Goal: Task Accomplishment & Management: Manage account settings

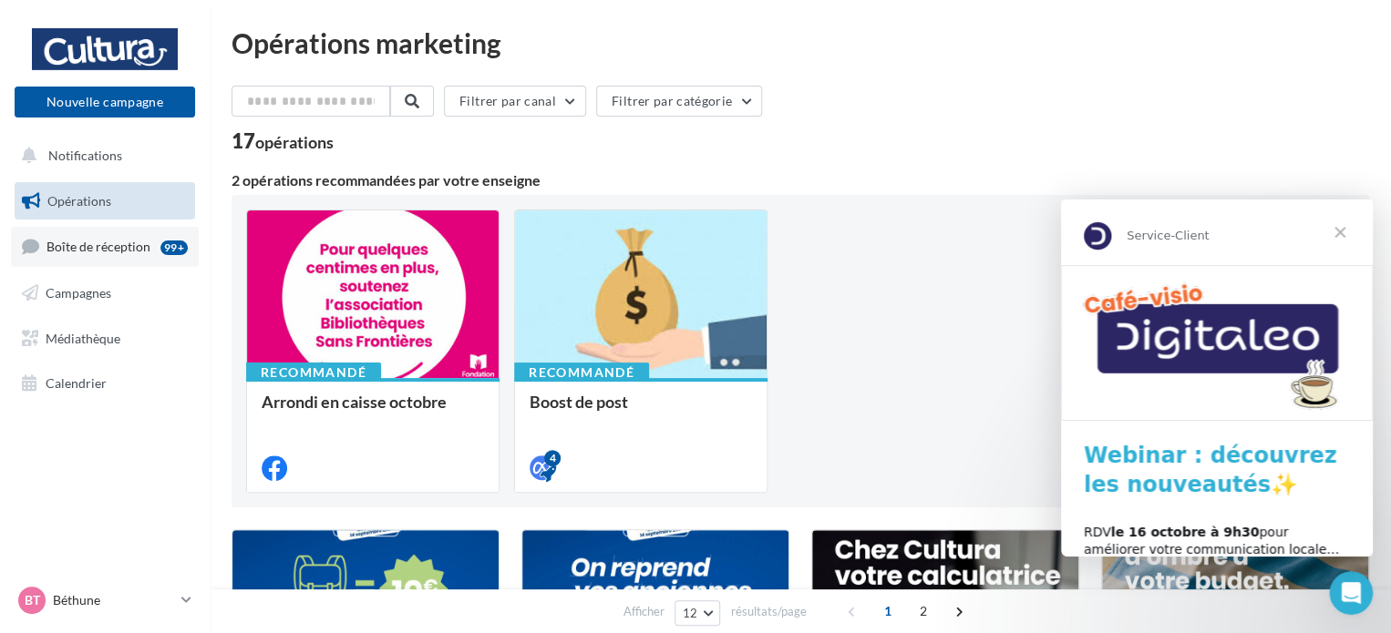
click at [132, 251] on span "Boîte de réception" at bounding box center [98, 246] width 104 height 15
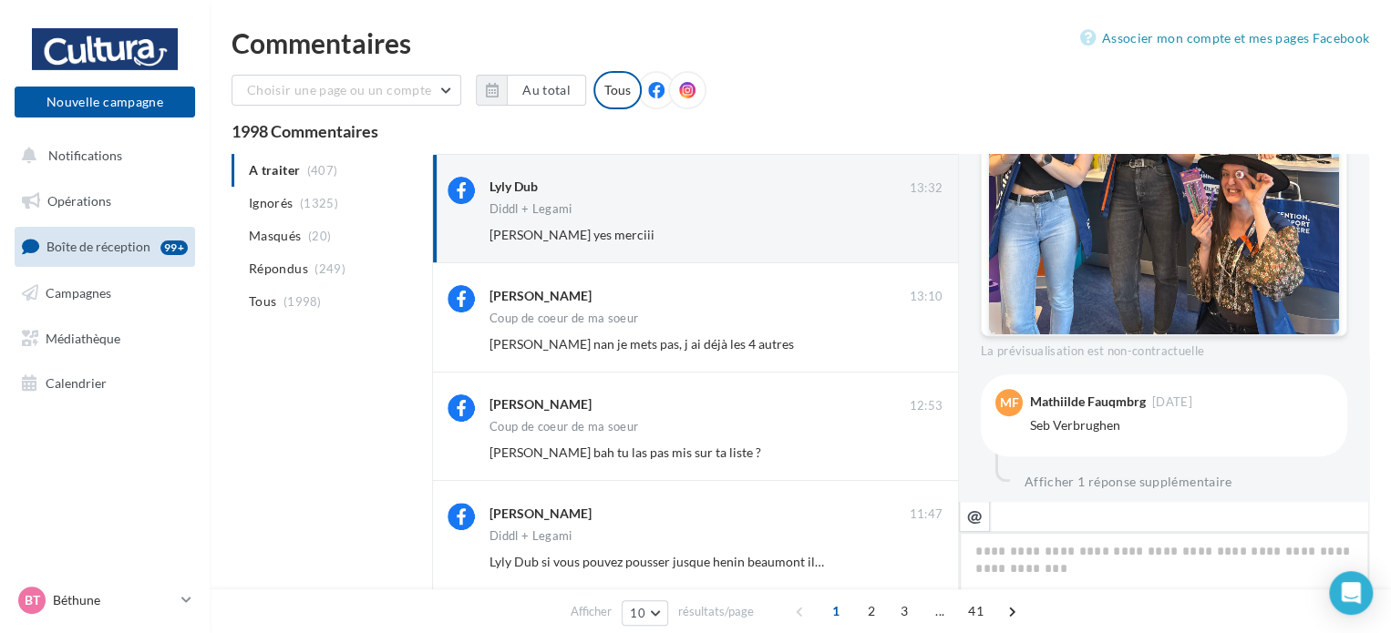
scroll to position [588, 0]
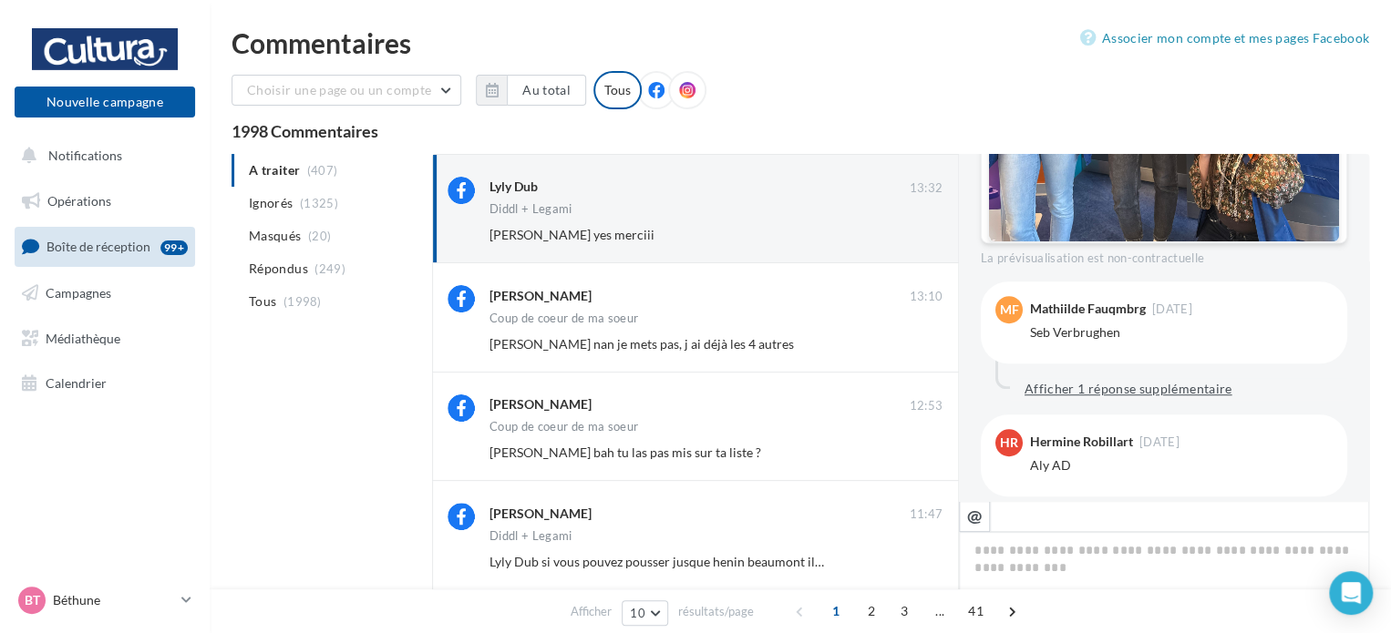
click at [1176, 396] on button "Afficher 1 réponse supplémentaire" at bounding box center [1128, 389] width 222 height 22
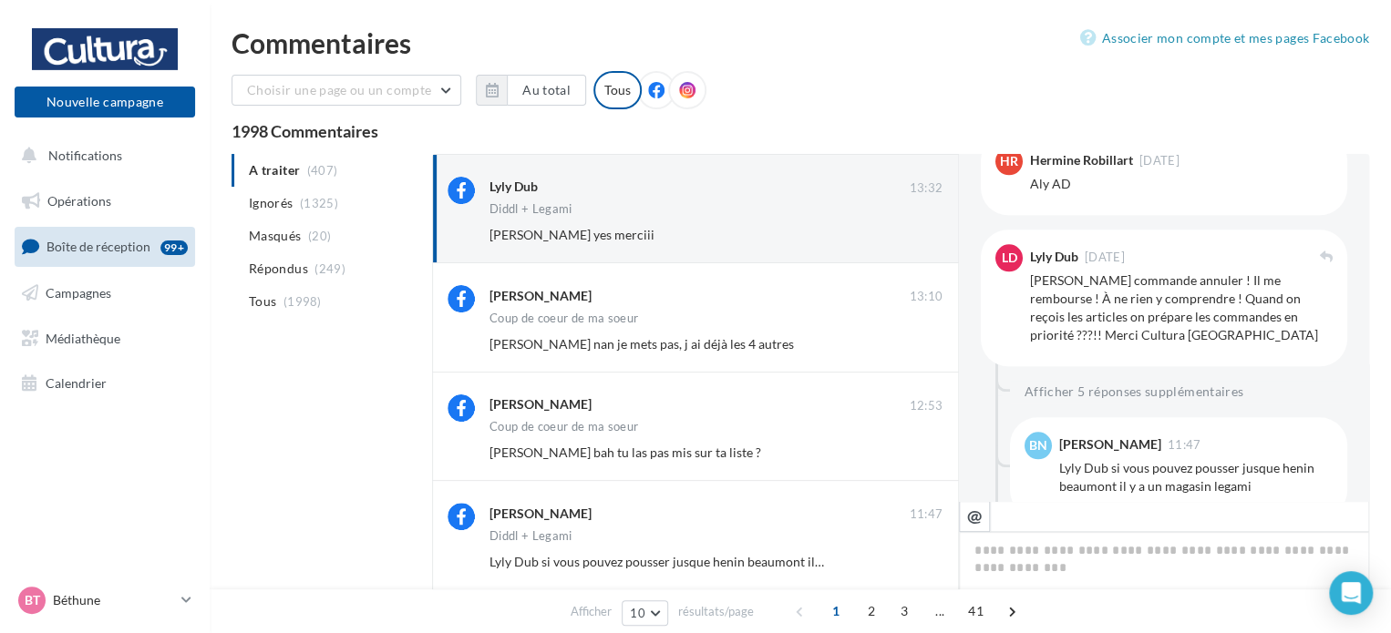
scroll to position [952, 0]
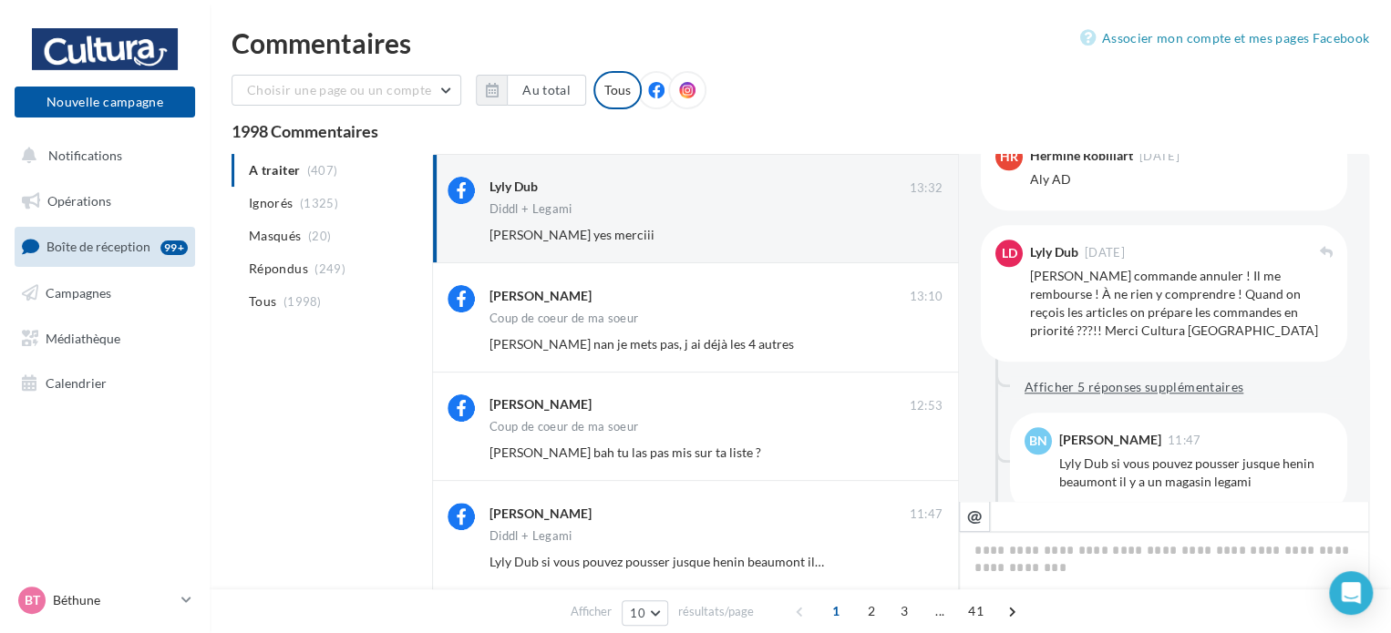
click at [1171, 385] on button "Afficher 5 réponses supplémentaires" at bounding box center [1133, 387] width 233 height 22
click at [1171, 381] on button "Afficher 2 réponses supplémentaires" at bounding box center [1133, 387] width 233 height 22
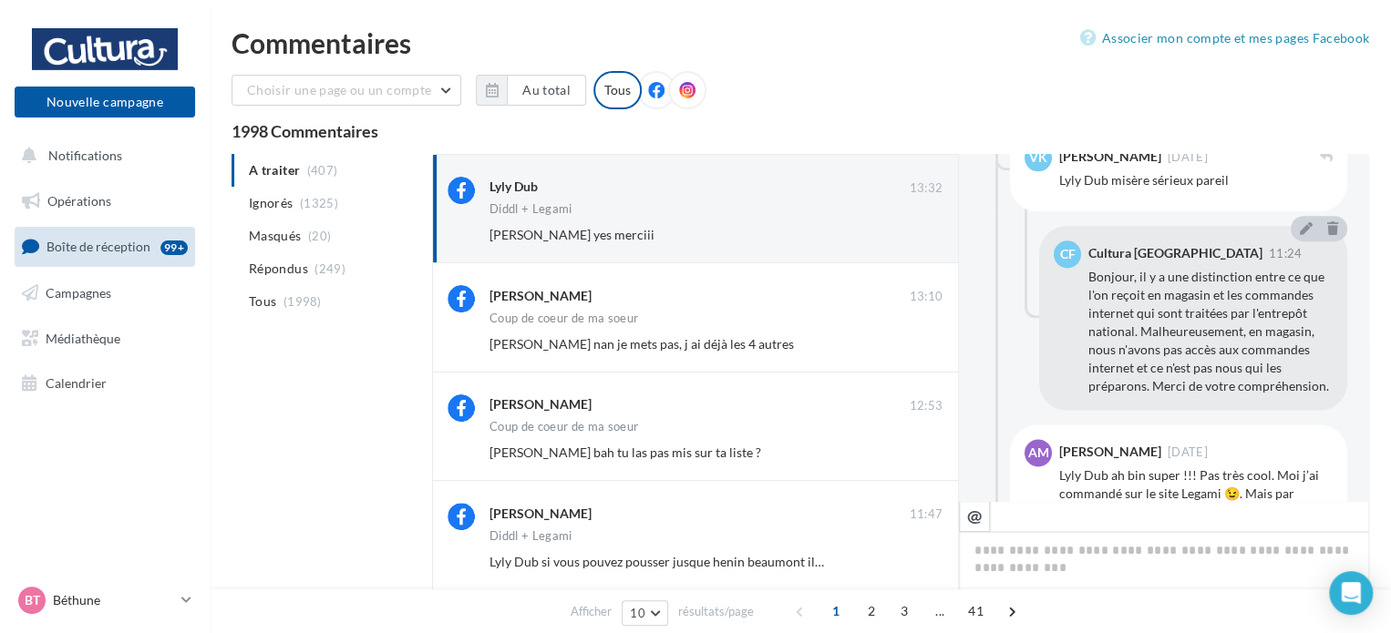
scroll to position [1226, 0]
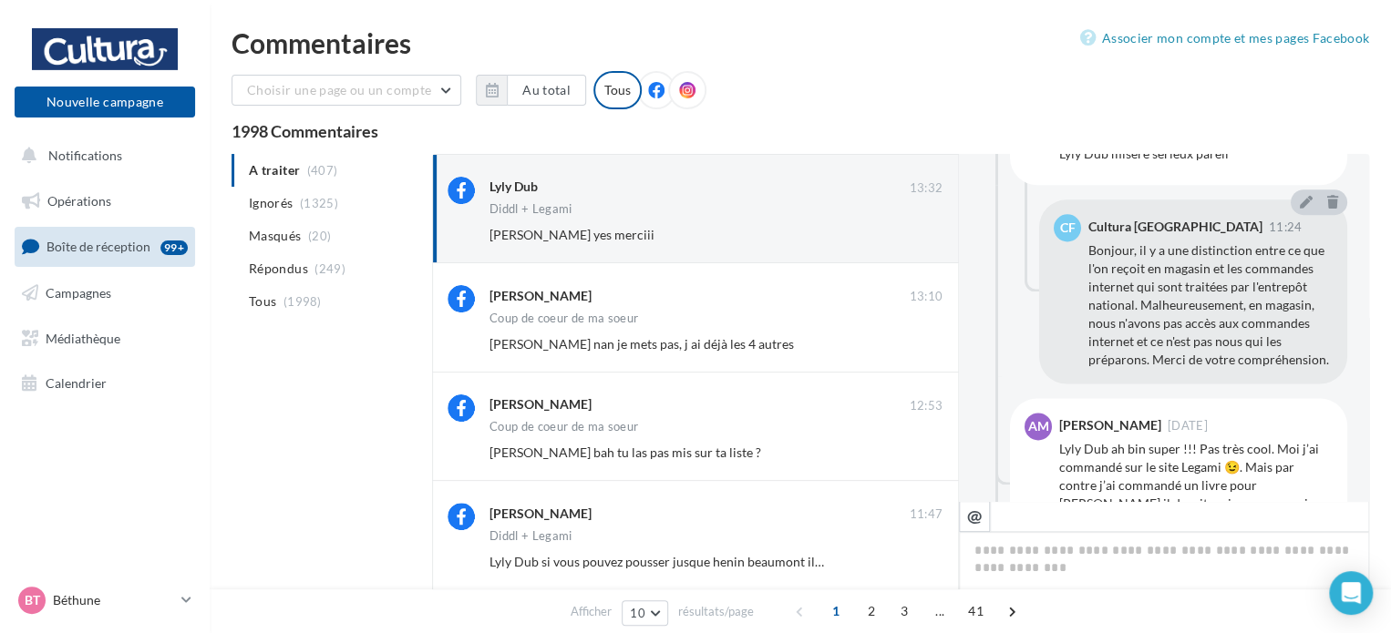
click at [1352, 398] on div "FB Ma page Facebook [ ACTUALITE ] Les légami d'Halloween sont là ! Après des jo…" at bounding box center [1164, 327] width 410 height 347
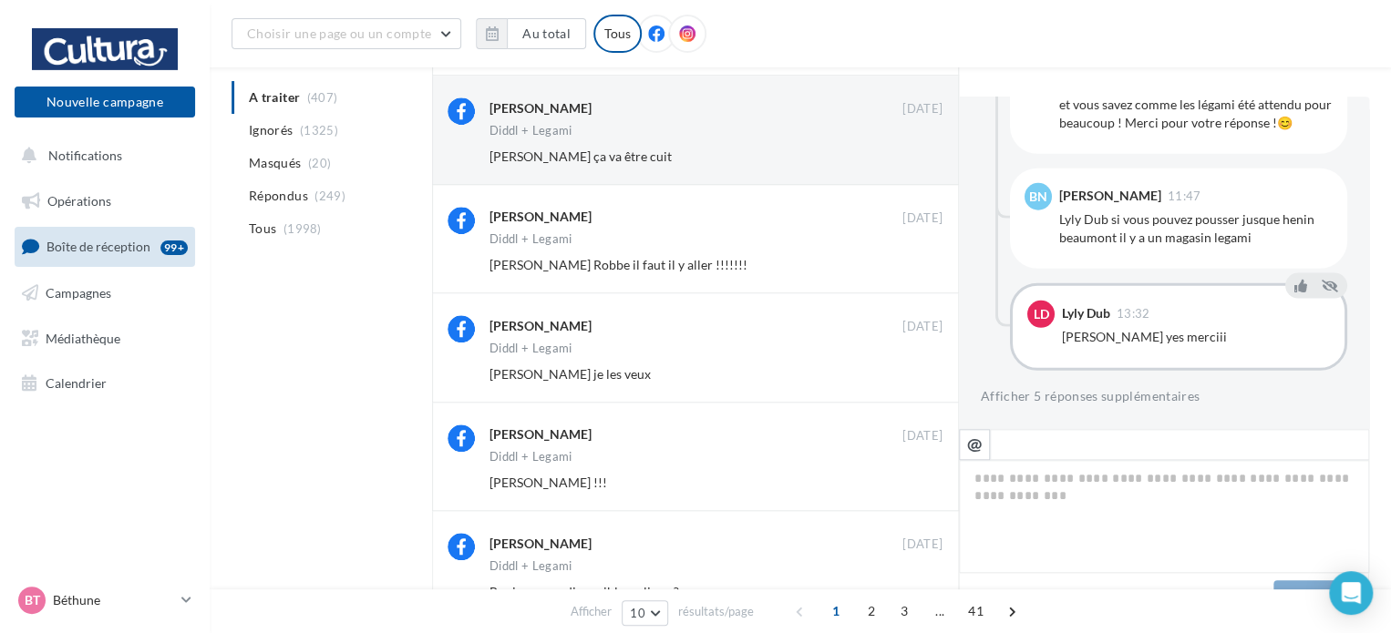
scroll to position [754, 0]
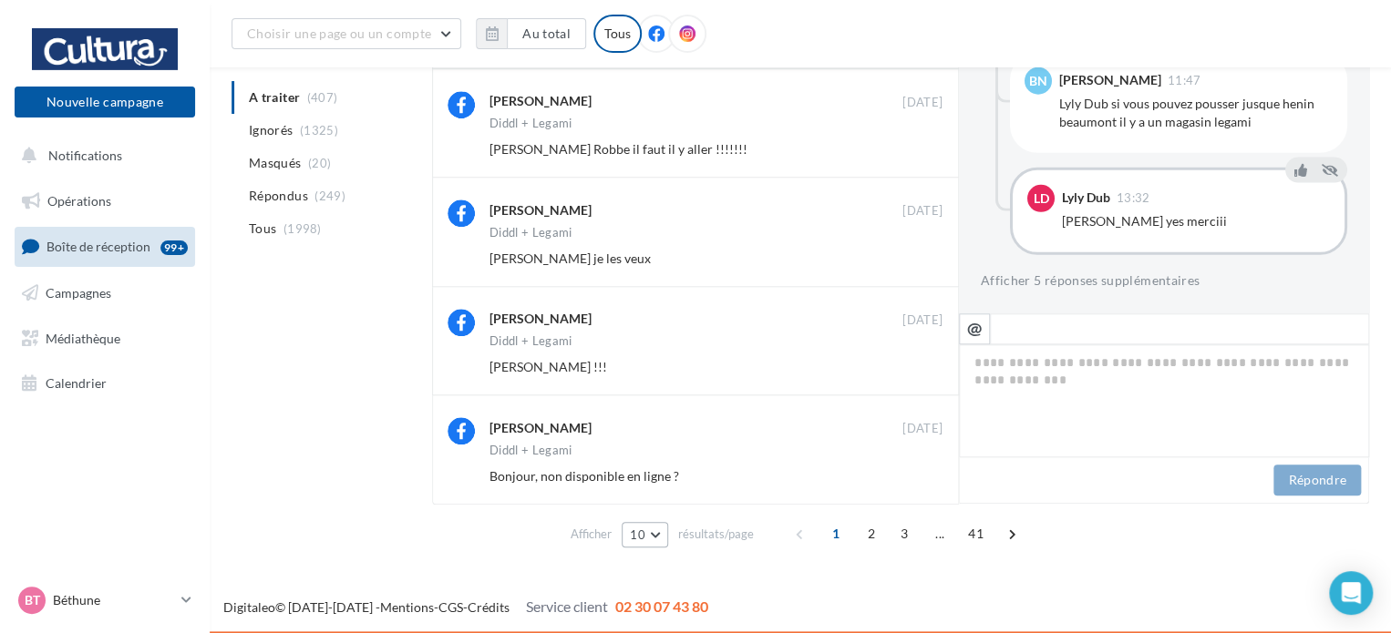
click at [641, 539] on span "10" at bounding box center [637, 535] width 15 height 15
click at [659, 480] on button "25" at bounding box center [686, 471] width 128 height 32
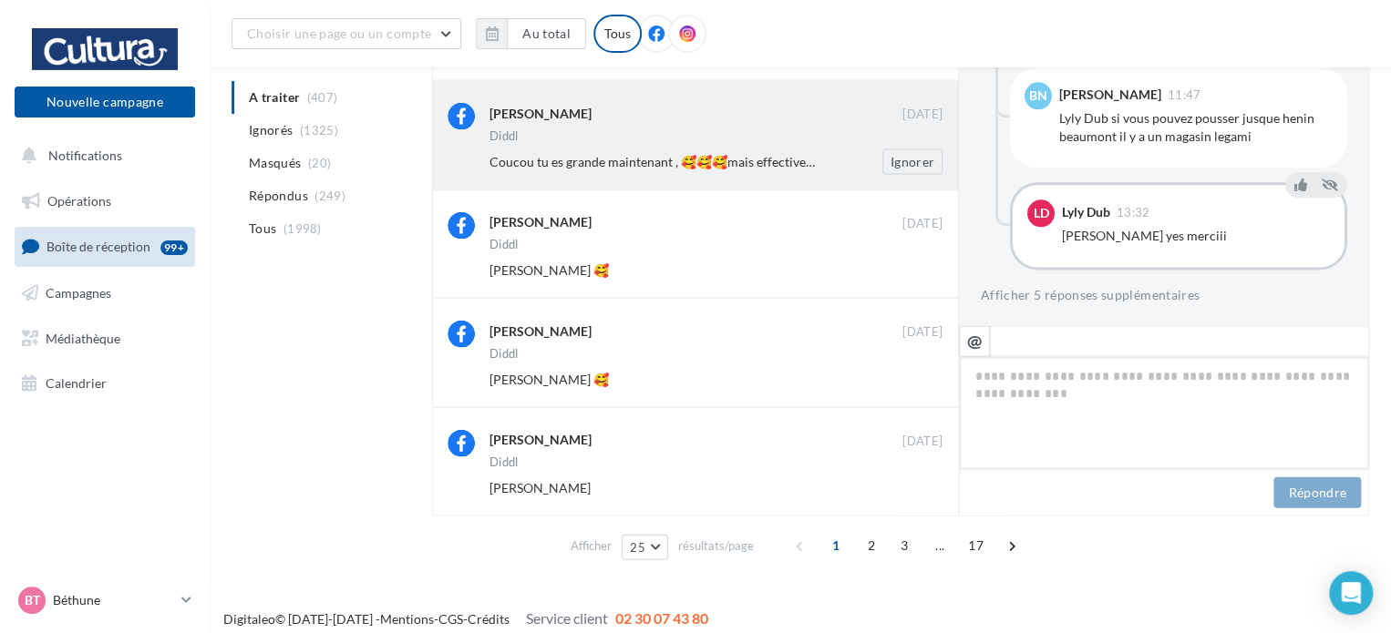
scroll to position [1842, 0]
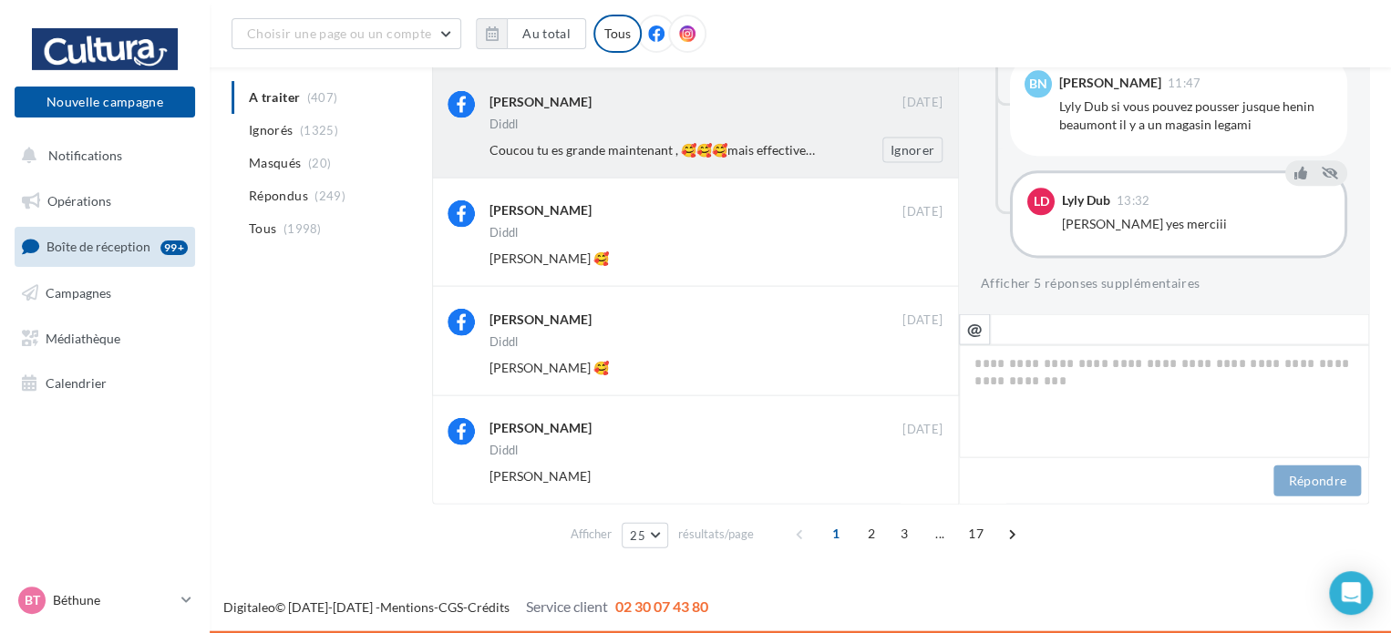
click at [611, 138] on div "Coucou tu es grande maintenant , 🥰🥰🥰mais effectivement. sa fait plaisir de retr…" at bounding box center [723, 151] width 468 height 26
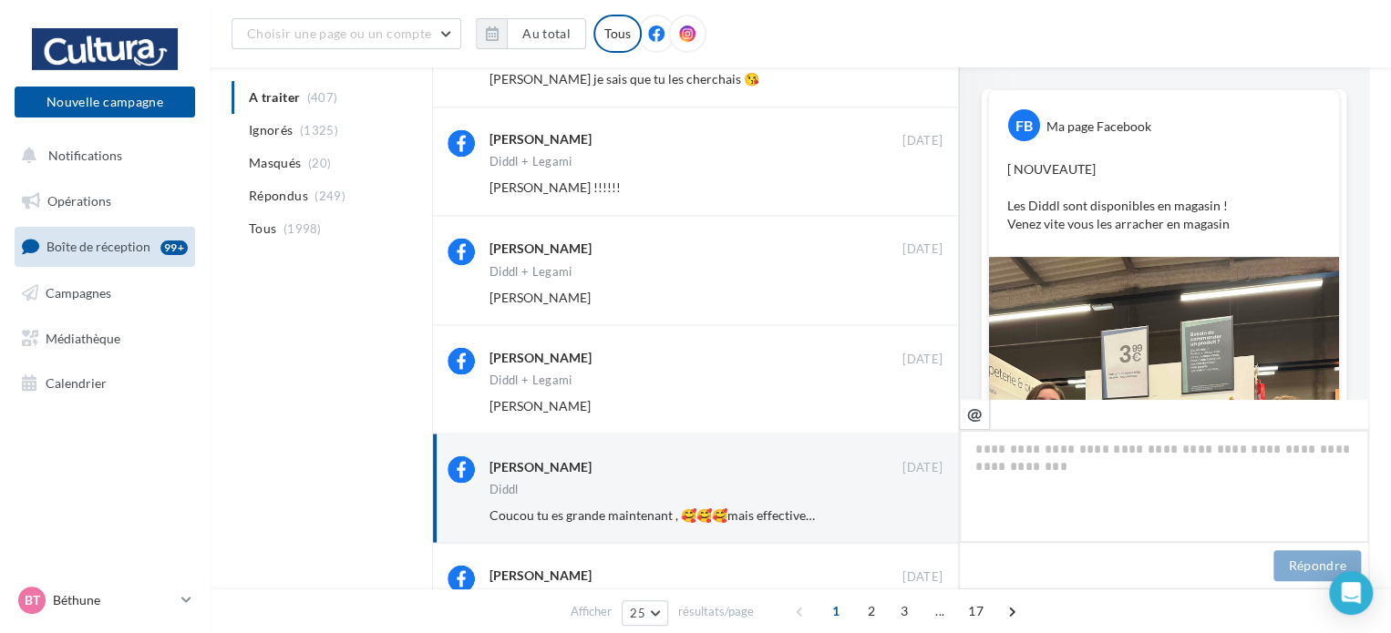
scroll to position [273, 0]
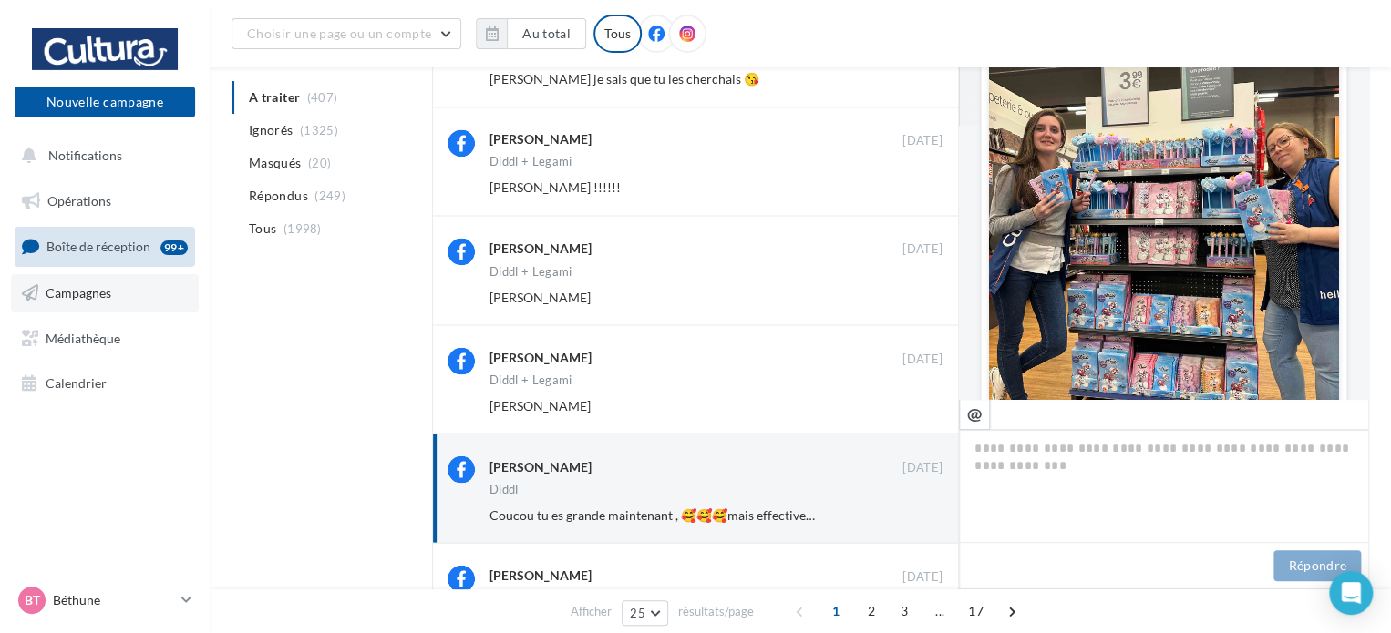
click at [81, 298] on span "Campagnes" at bounding box center [79, 292] width 66 height 15
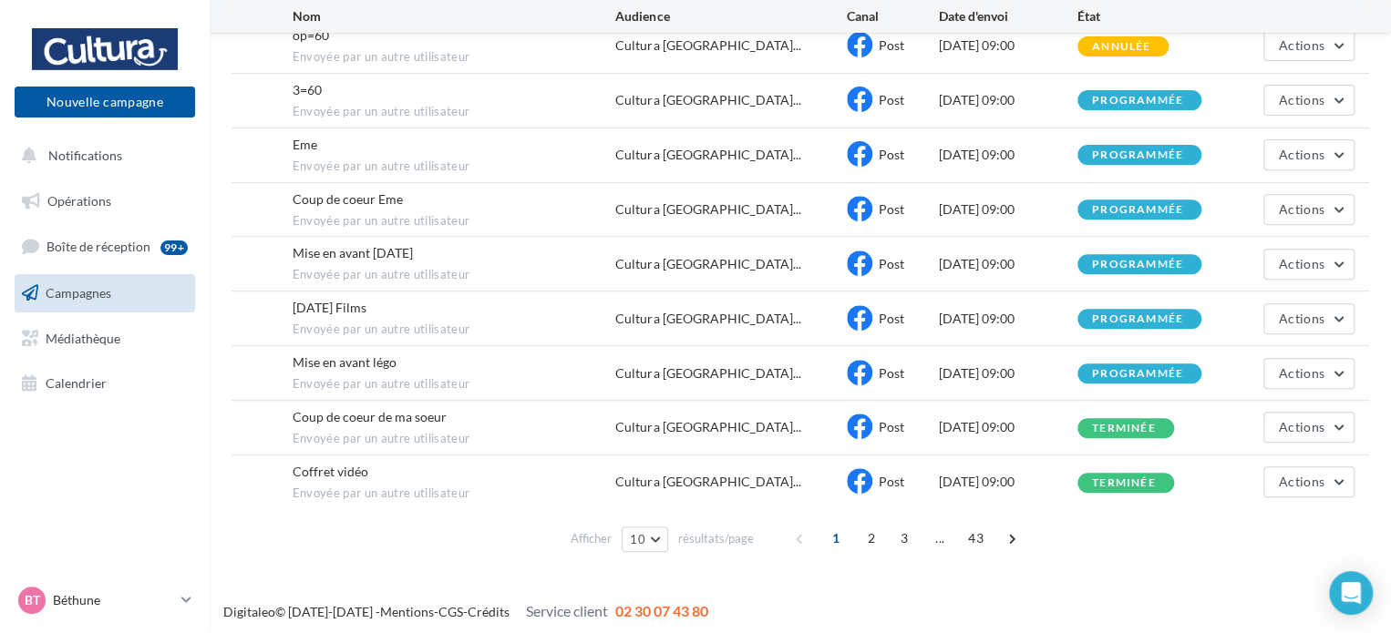
scroll to position [183, 0]
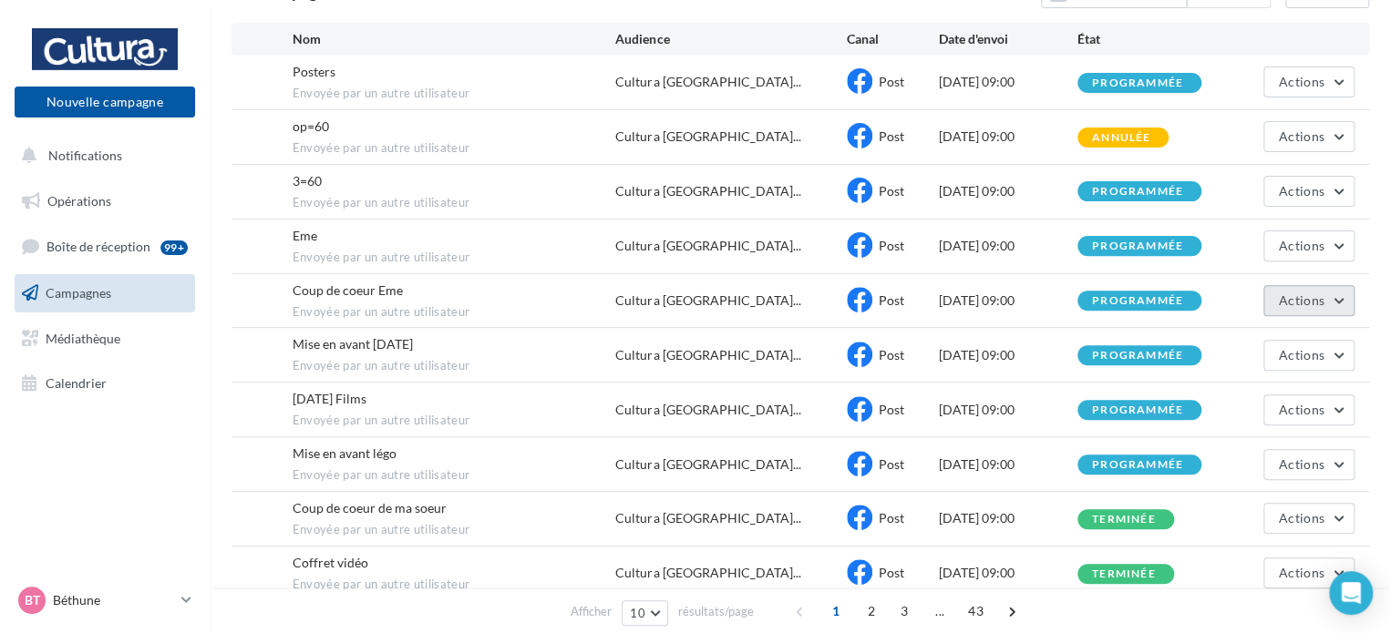
click at [1287, 297] on span "Actions" at bounding box center [1302, 300] width 46 height 15
click at [1284, 345] on button "Voir les résultats" at bounding box center [1263, 343] width 182 height 47
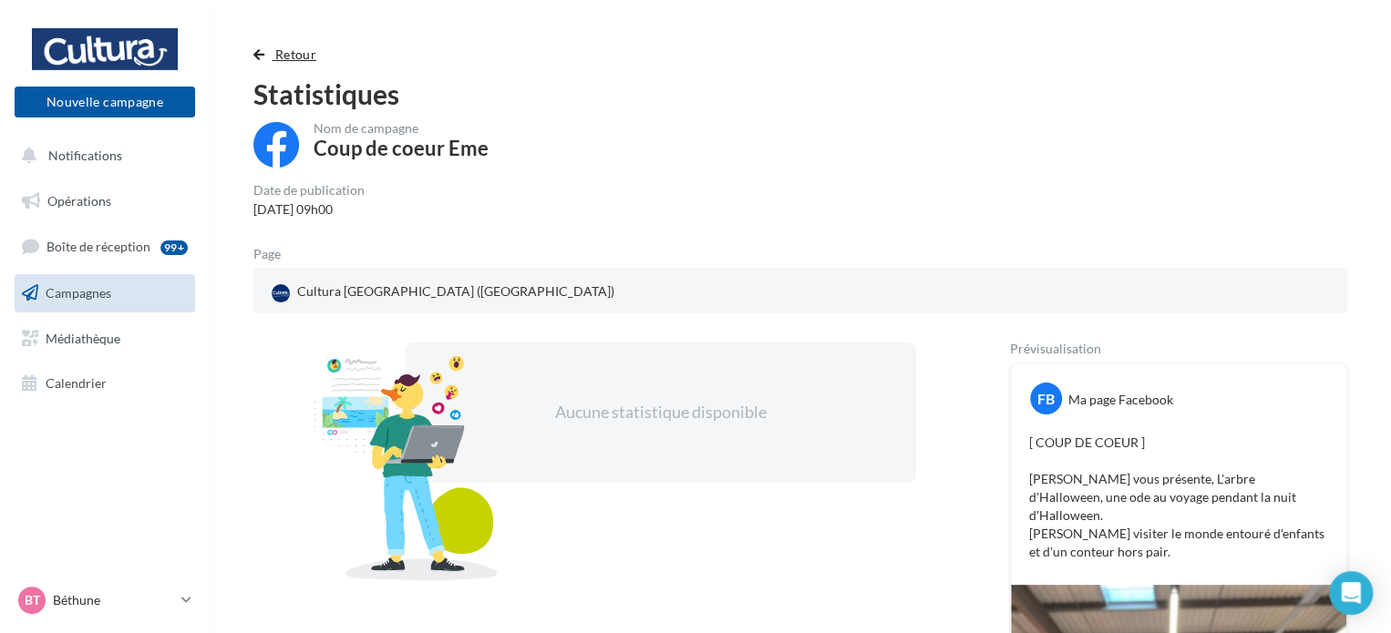
click at [269, 54] on button "Retour" at bounding box center [288, 55] width 70 height 22
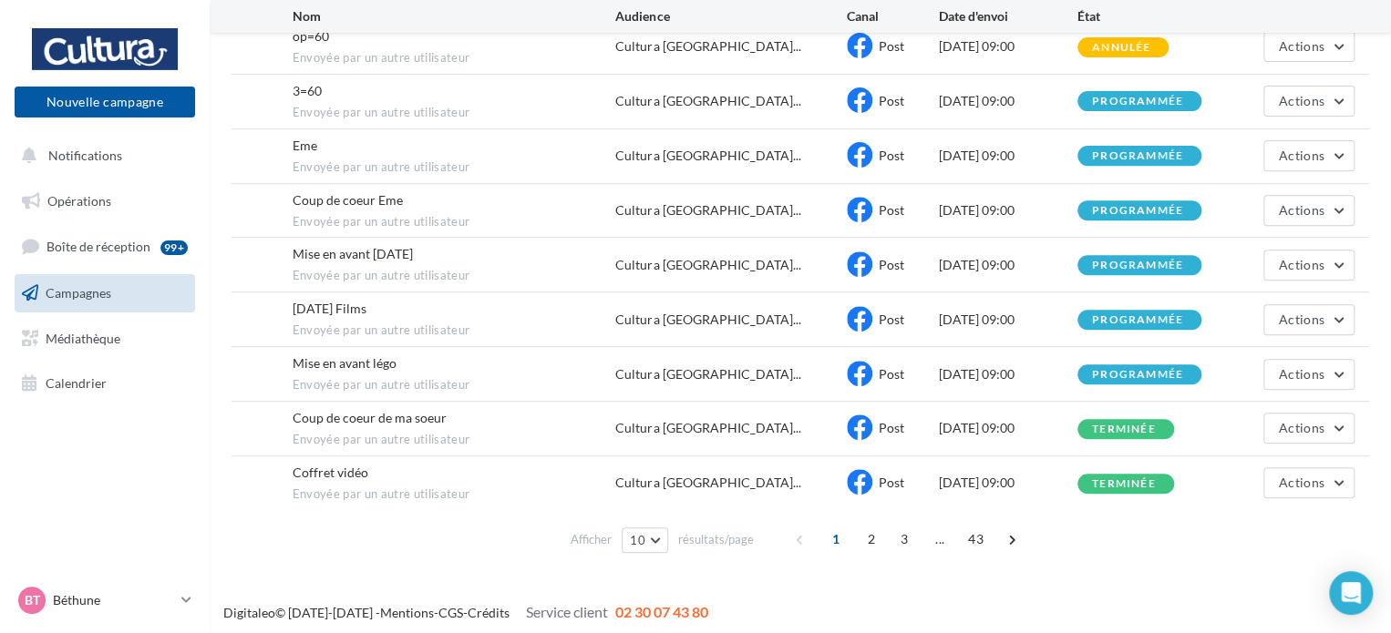
scroll to position [274, 0]
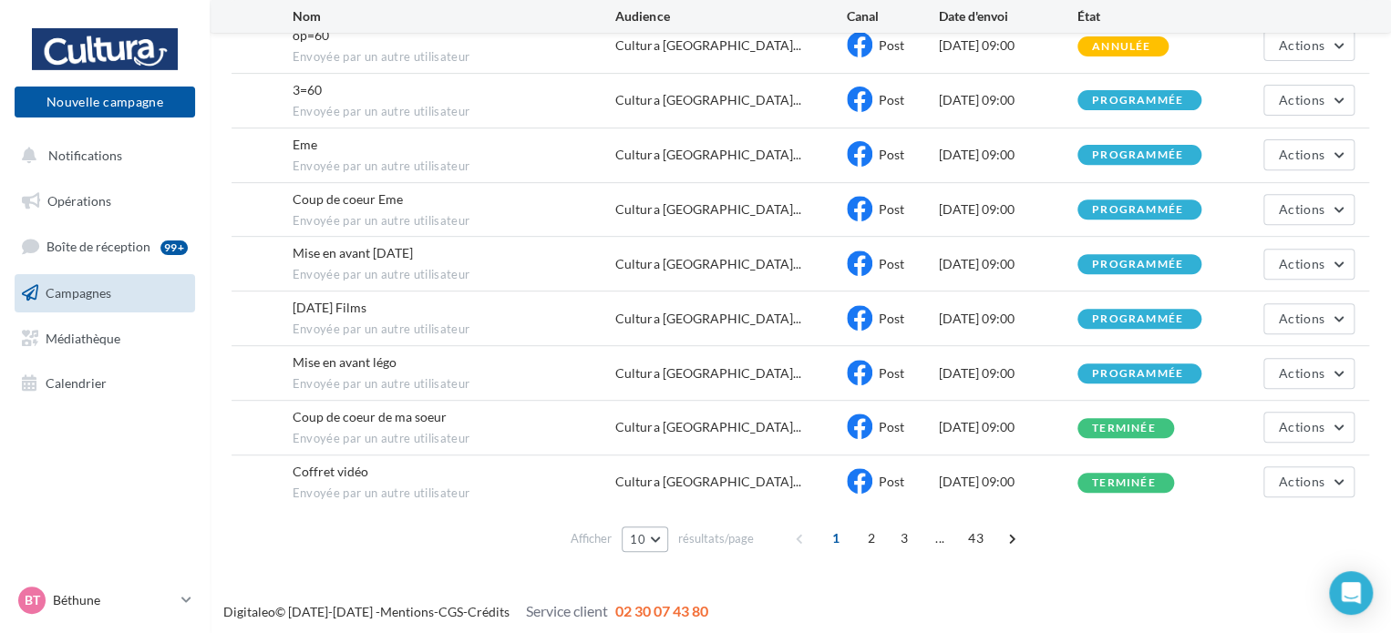
click at [649, 537] on button "10" at bounding box center [645, 540] width 46 height 26
click at [657, 480] on button "50" at bounding box center [686, 475] width 128 height 32
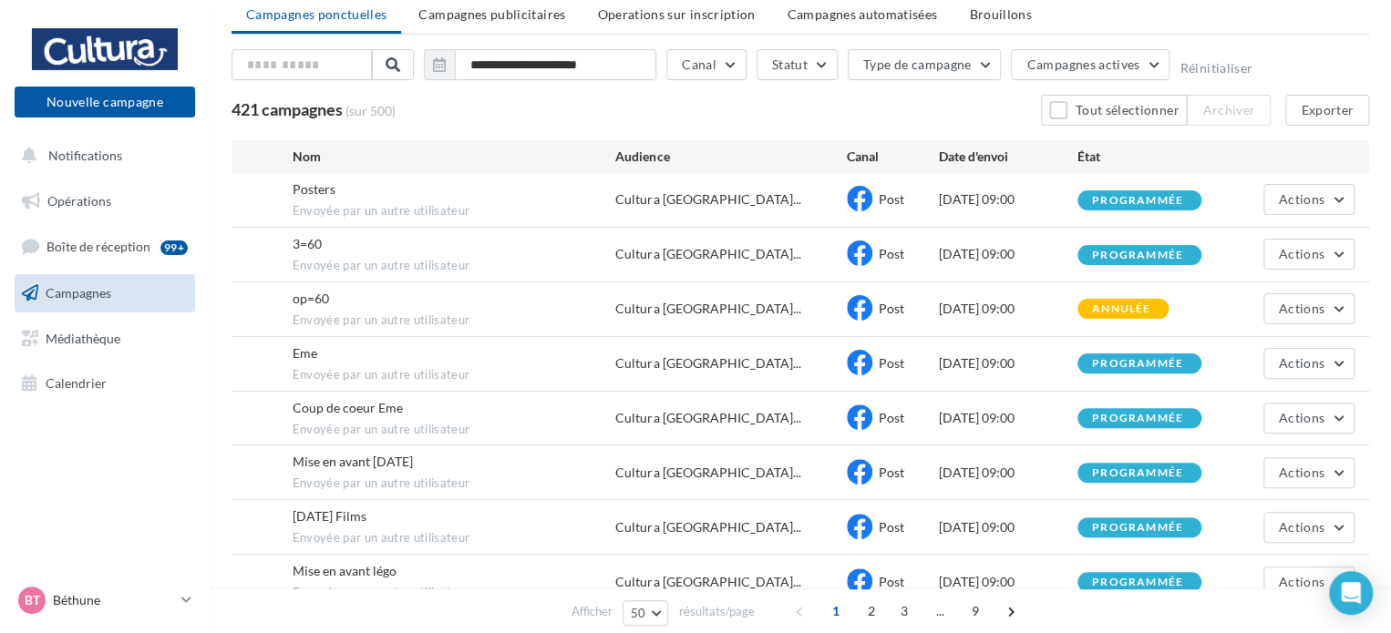
scroll to position [0, 0]
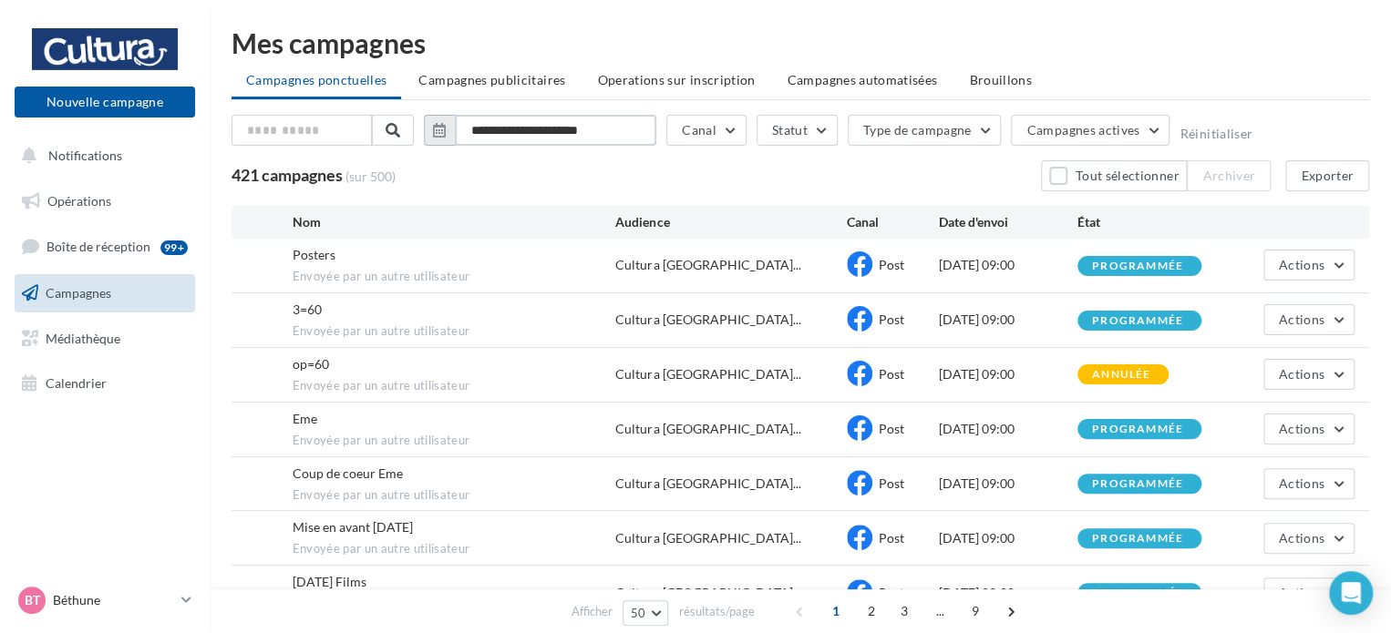
click at [581, 117] on input "**********" at bounding box center [555, 130] width 201 height 31
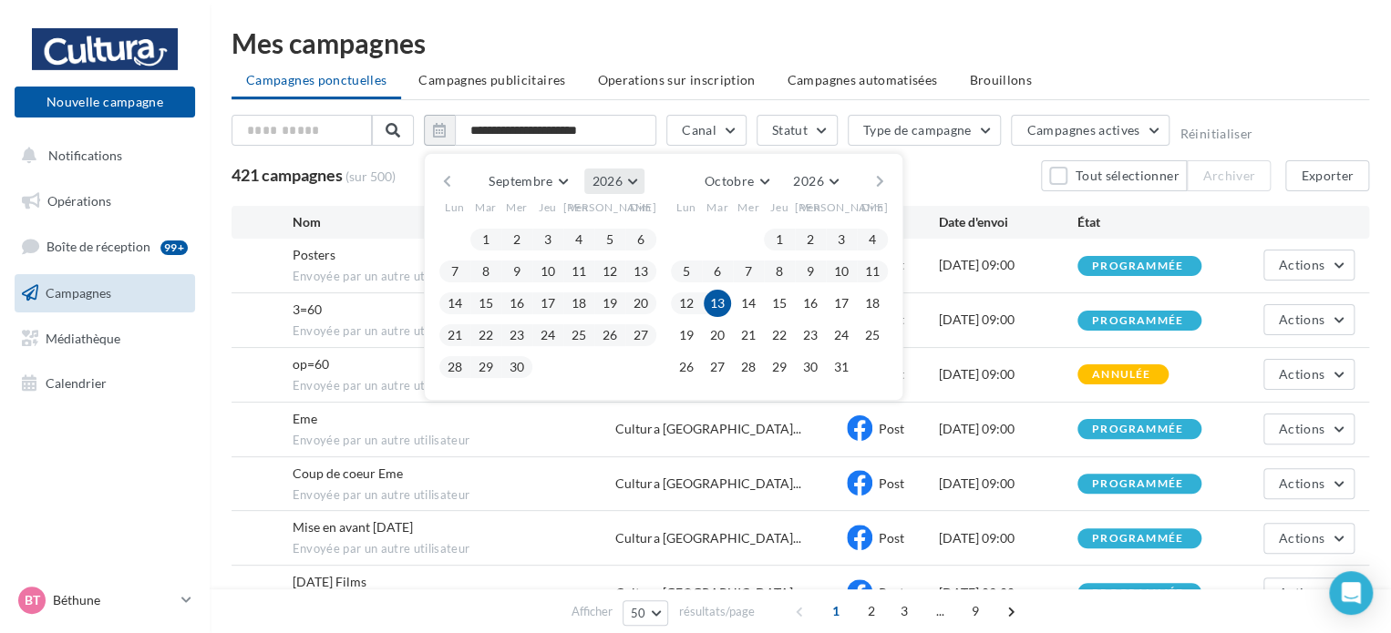
click at [612, 181] on span "2026" at bounding box center [606, 180] width 30 height 15
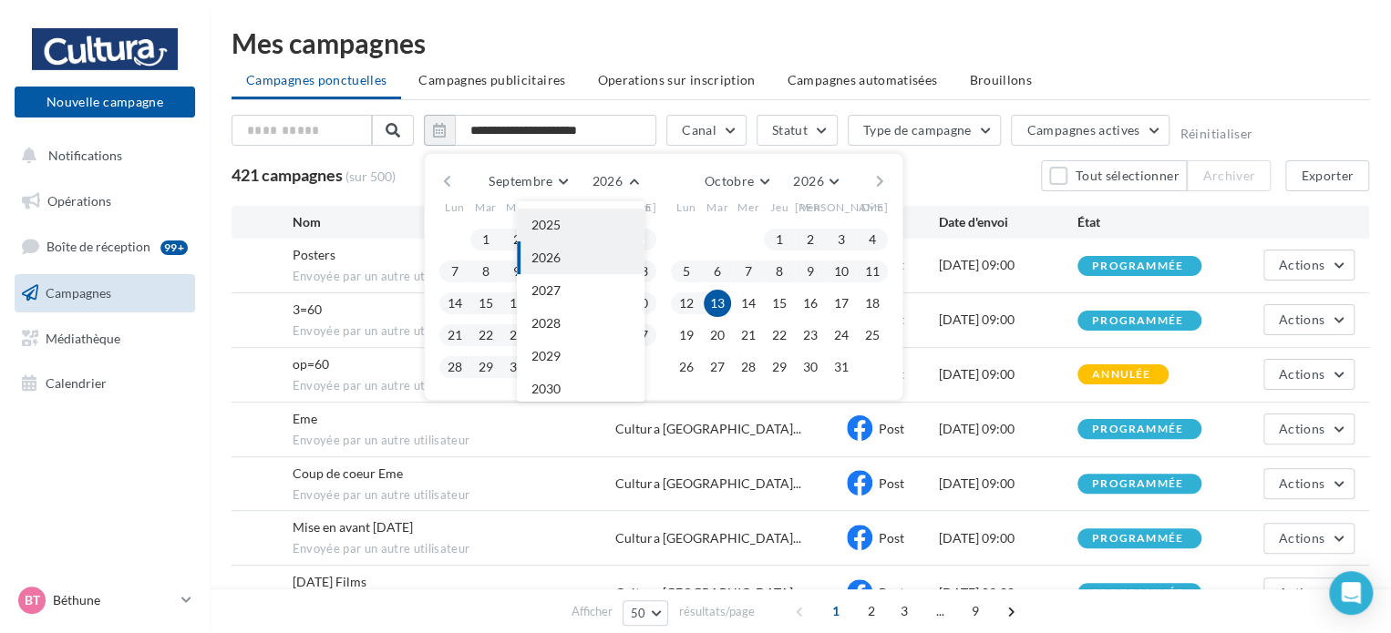
click at [576, 219] on button "2025" at bounding box center [581, 225] width 128 height 33
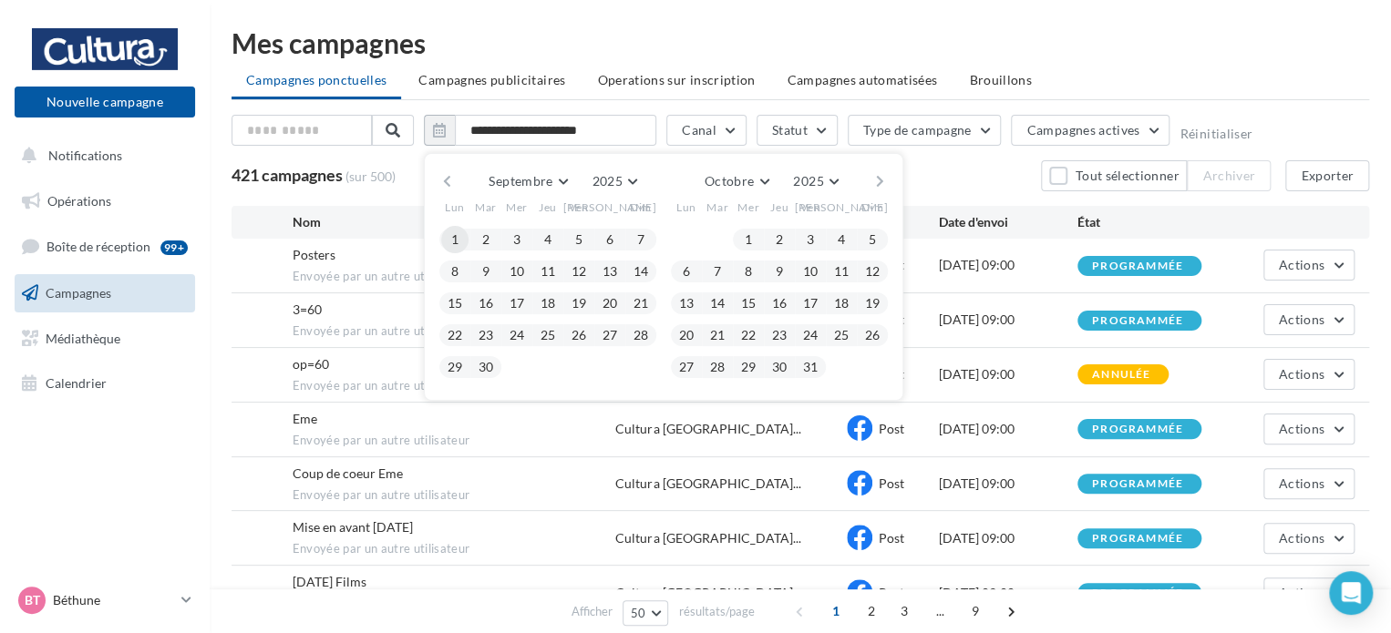
click at [456, 237] on button "1" at bounding box center [454, 239] width 27 height 27
click at [496, 369] on button "30" at bounding box center [485, 367] width 27 height 27
type input "**********"
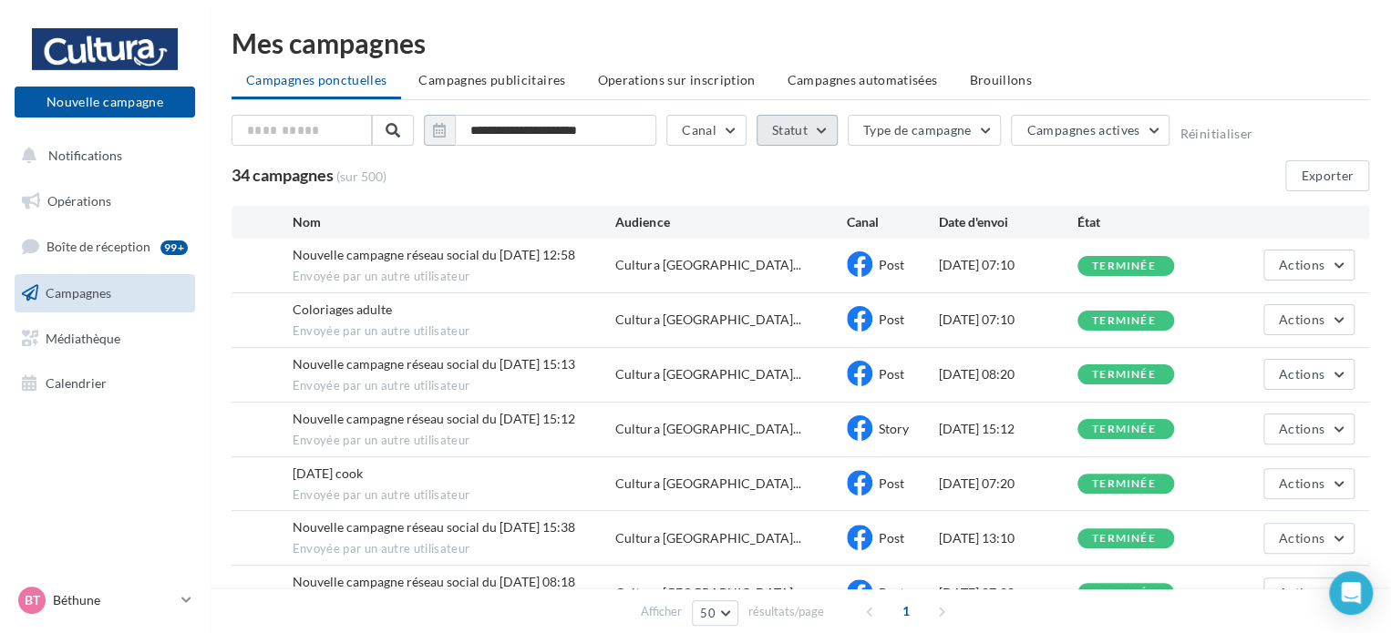
click at [796, 127] on button "Statut" at bounding box center [796, 130] width 81 height 31
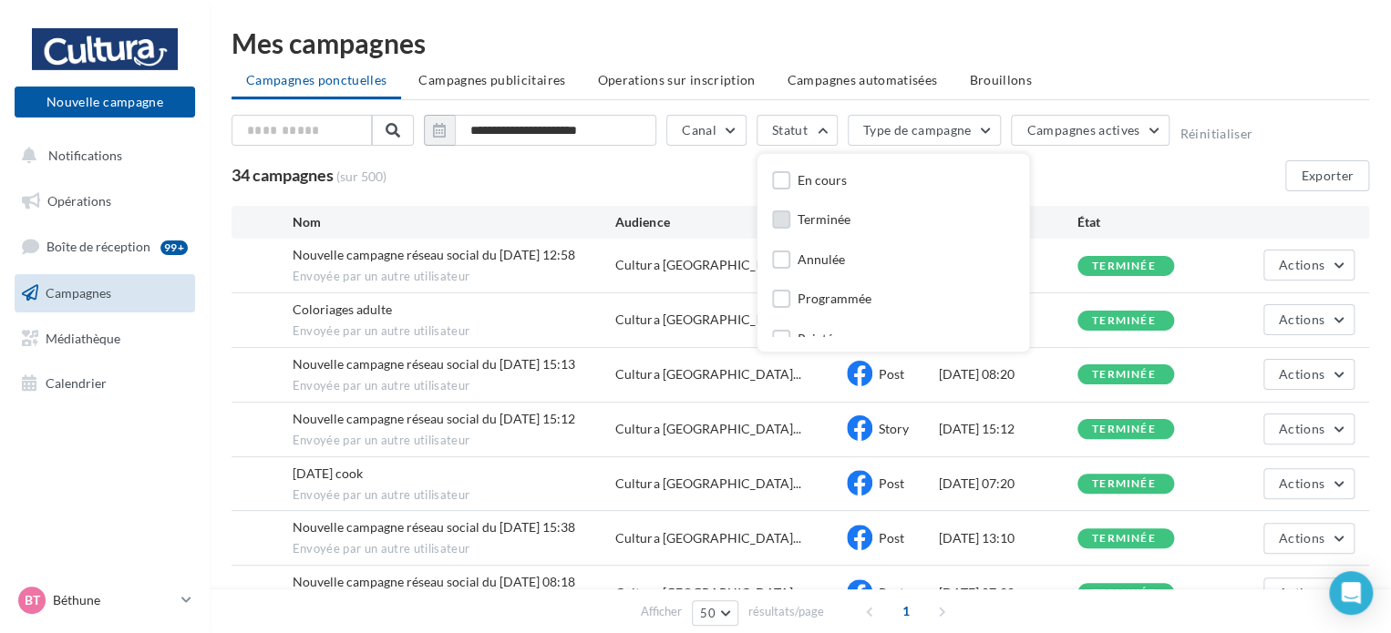
click at [772, 211] on label at bounding box center [781, 220] width 18 height 18
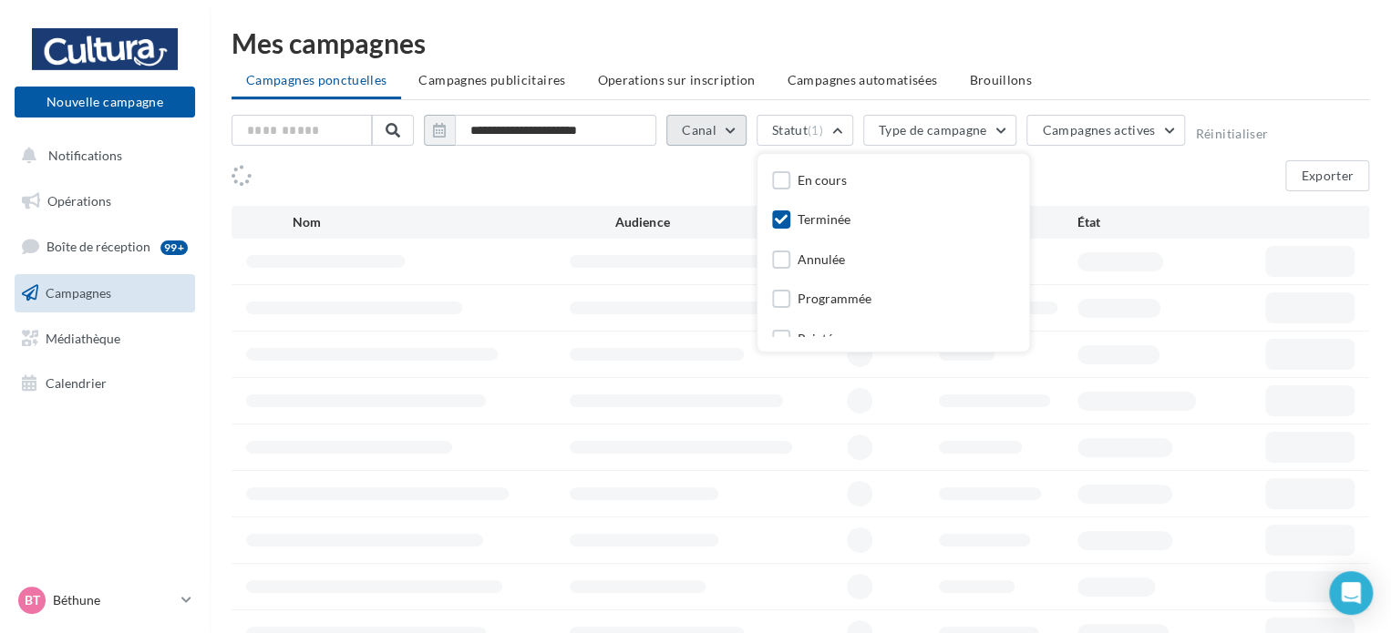
click at [730, 133] on button "Canal" at bounding box center [706, 130] width 80 height 31
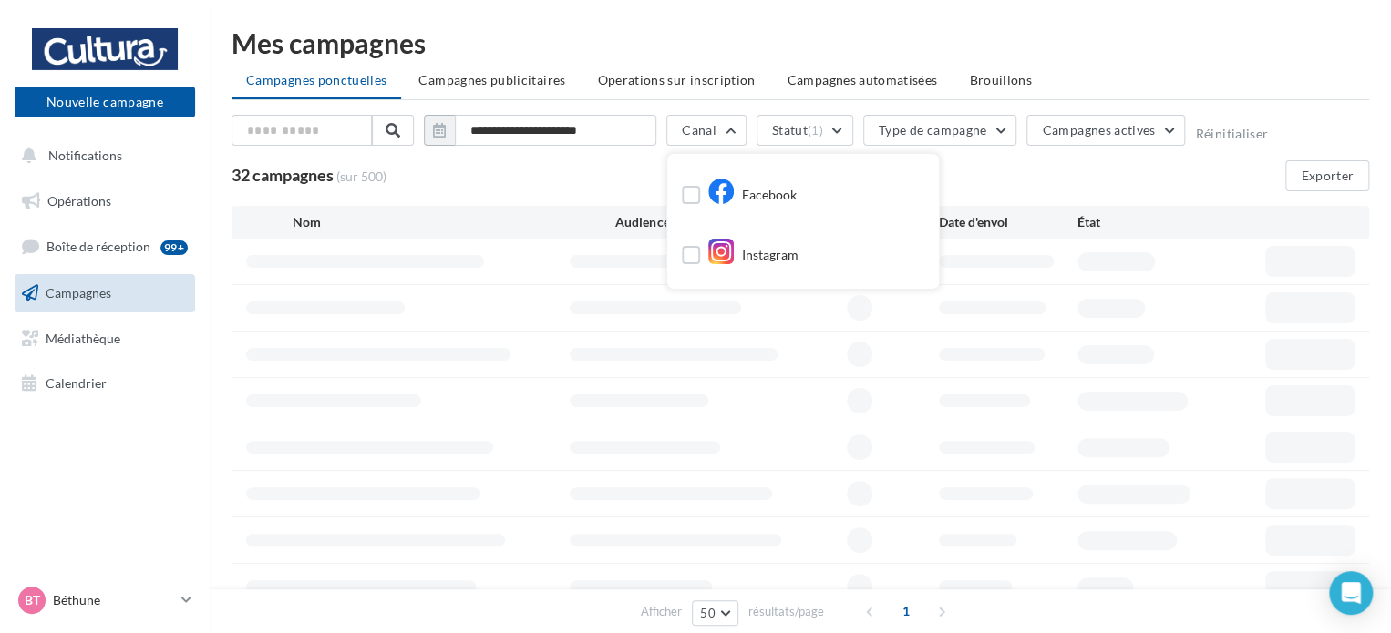
click at [689, 200] on label at bounding box center [691, 195] width 18 height 18
click at [614, 186] on div "Exporter" at bounding box center [799, 175] width 1137 height 31
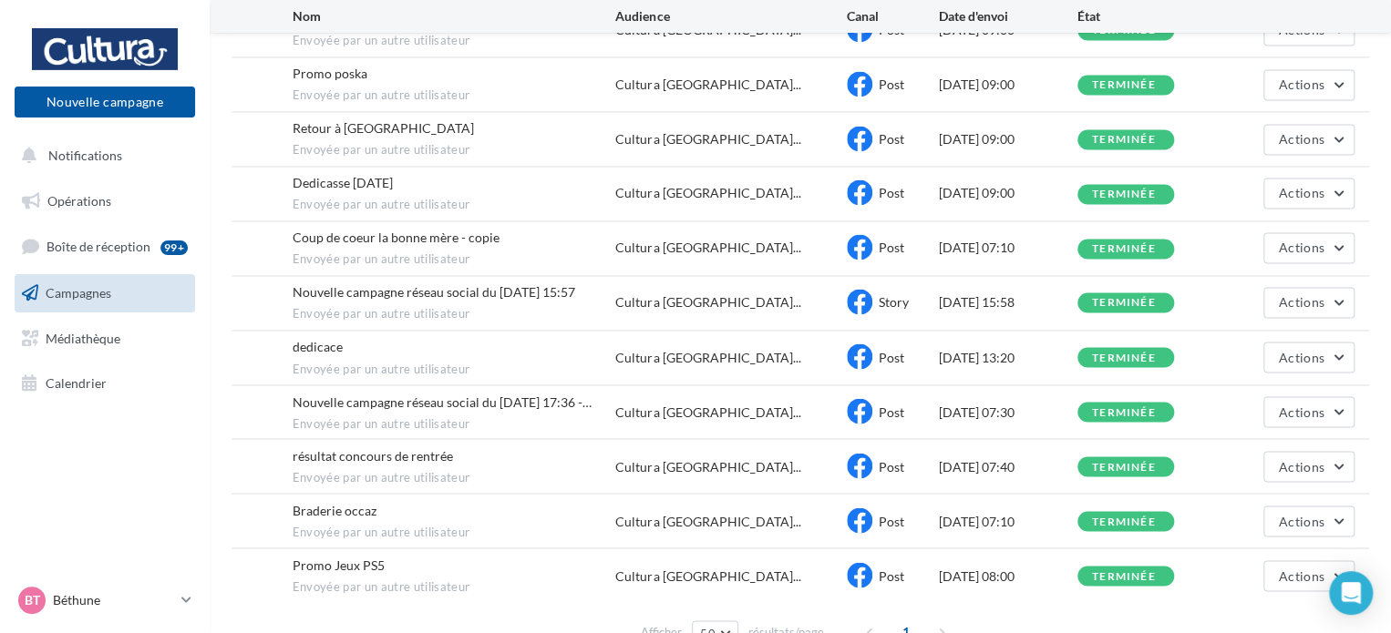
scroll to position [1467, 0]
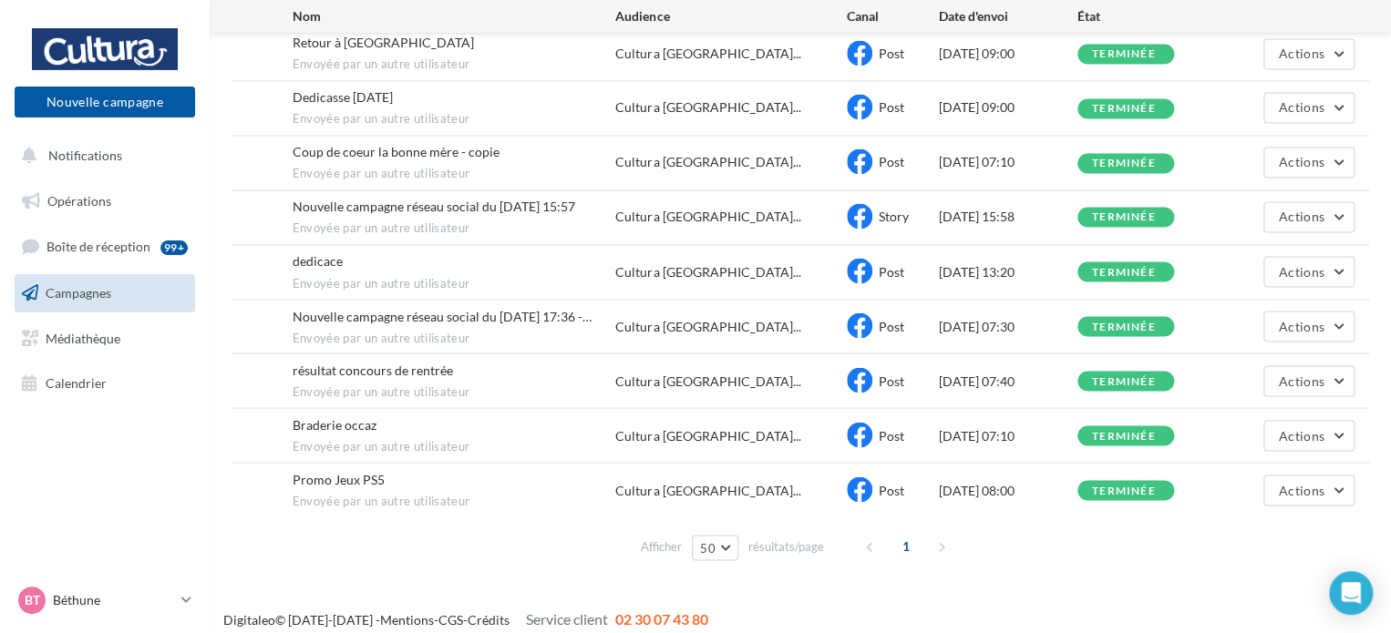
click at [710, 554] on div "Afficher 50 10 25 50 100 résultats/page 1" at bounding box center [799, 546] width 1137 height 44
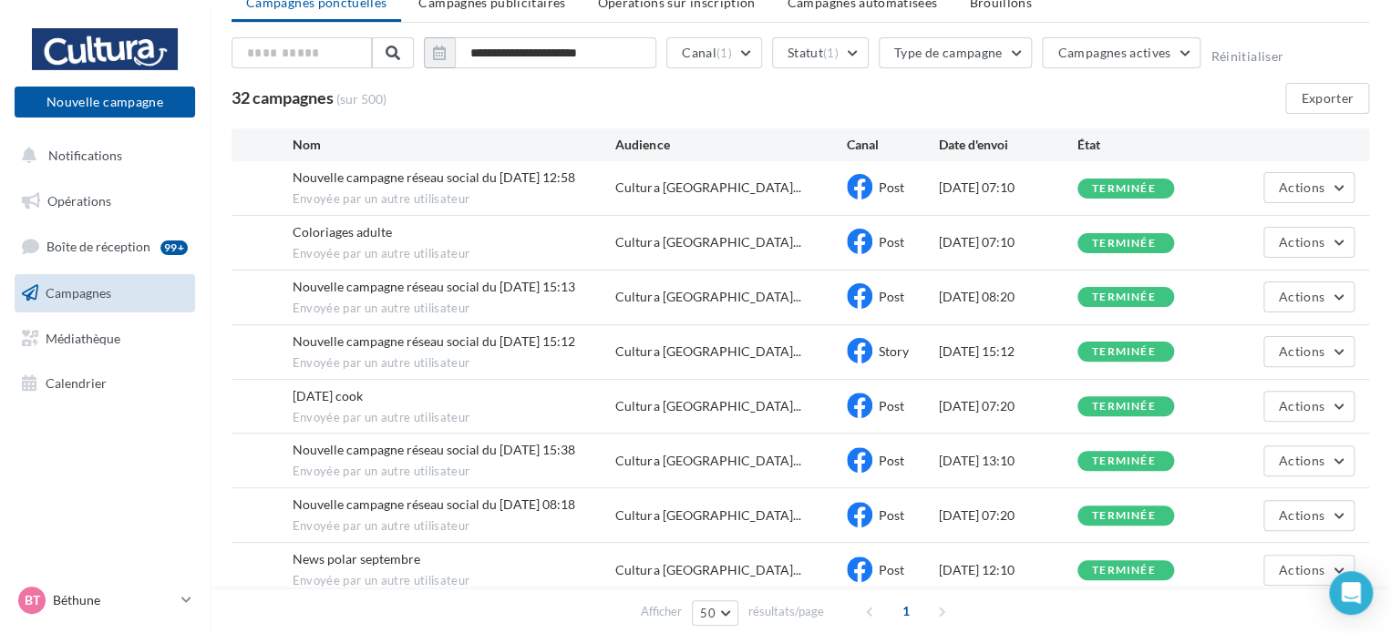
scroll to position [0, 0]
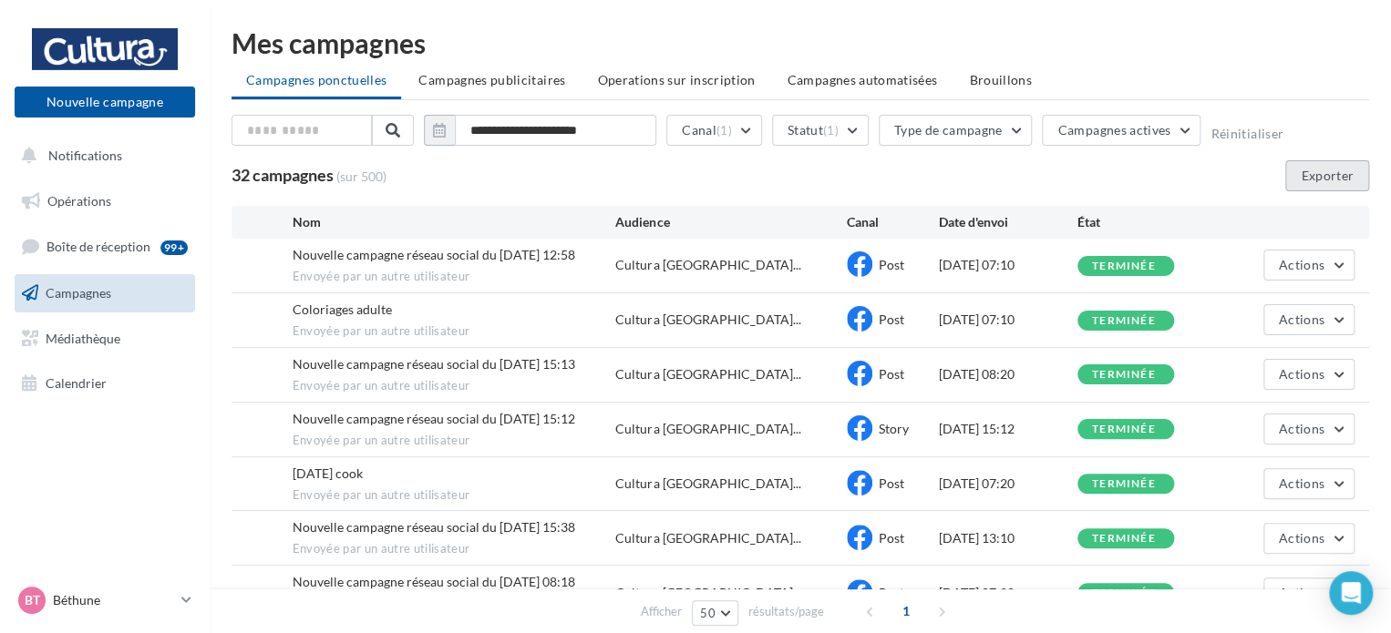
click at [1317, 170] on button "Exporter" at bounding box center [1327, 175] width 84 height 31
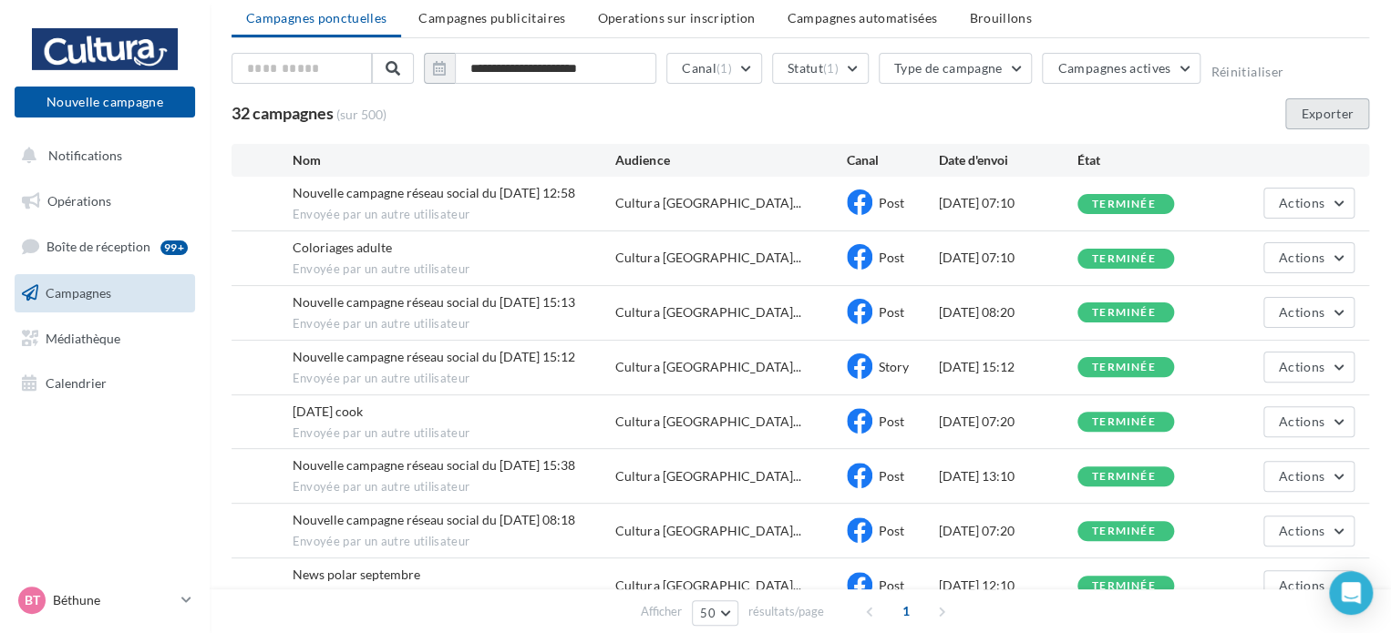
scroll to position [91, 0]
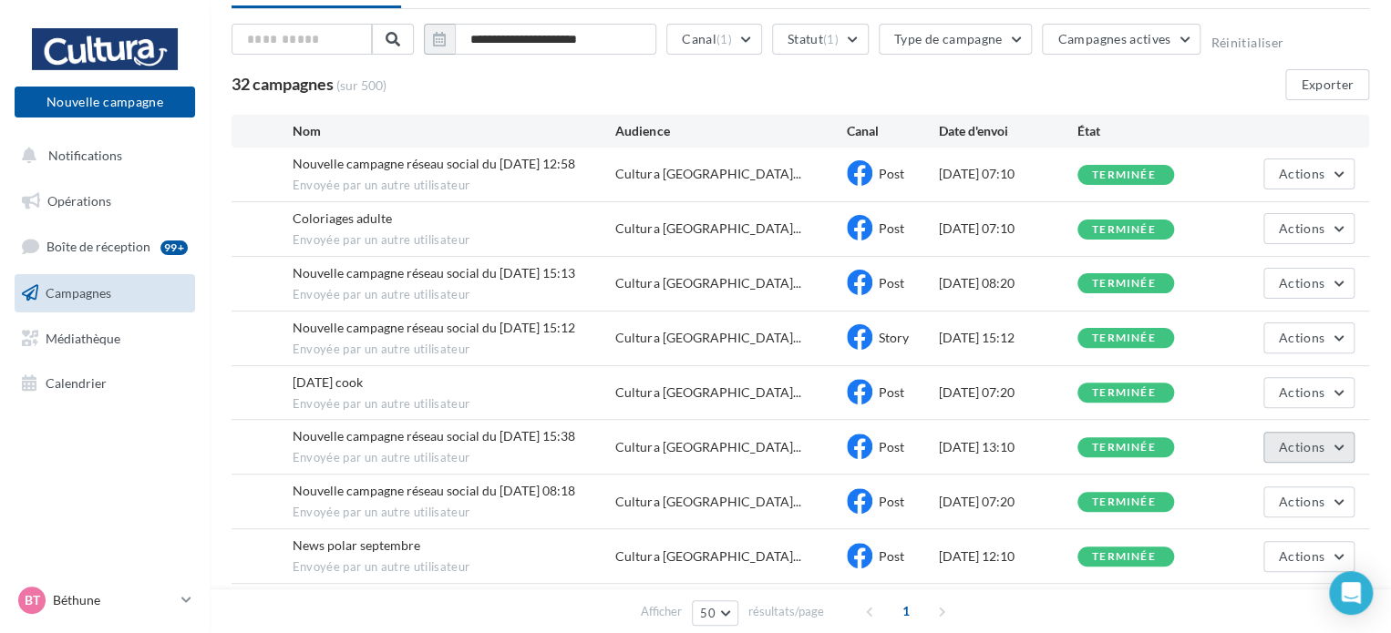
click at [1327, 444] on button "Actions" at bounding box center [1308, 447] width 91 height 31
click at [1239, 483] on button "Voir les résultats" at bounding box center [1263, 490] width 182 height 47
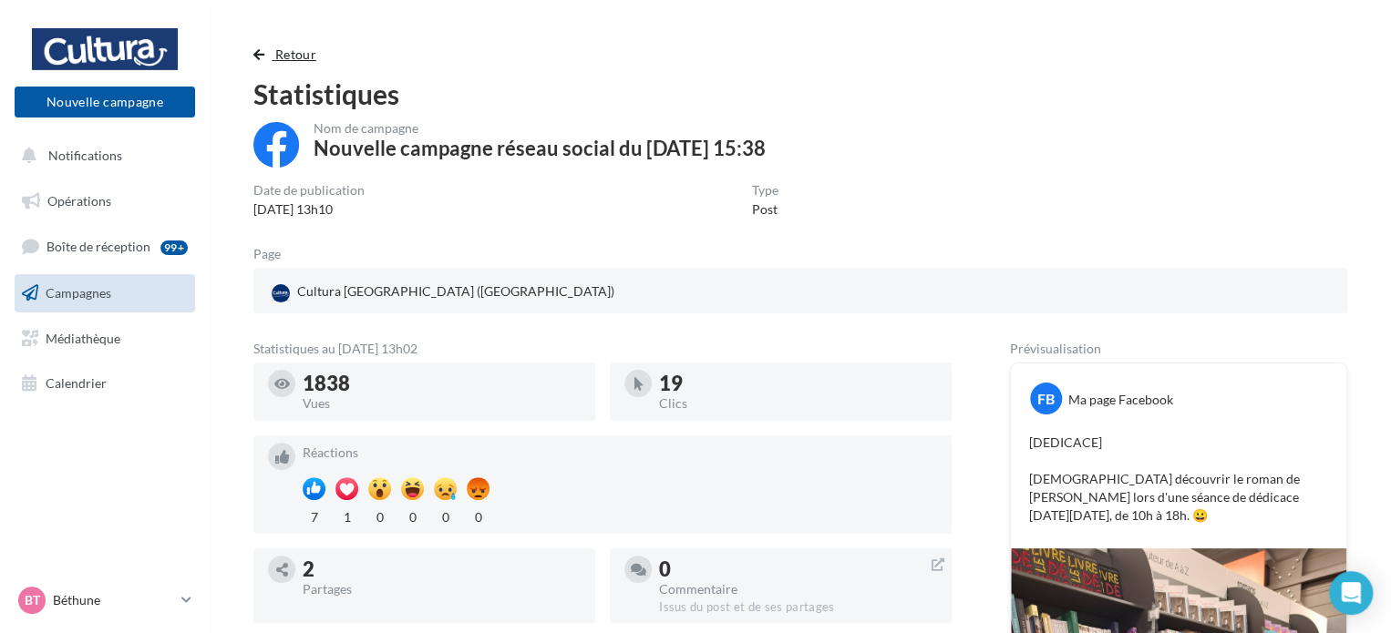
click at [259, 46] on button "Retour" at bounding box center [288, 55] width 70 height 22
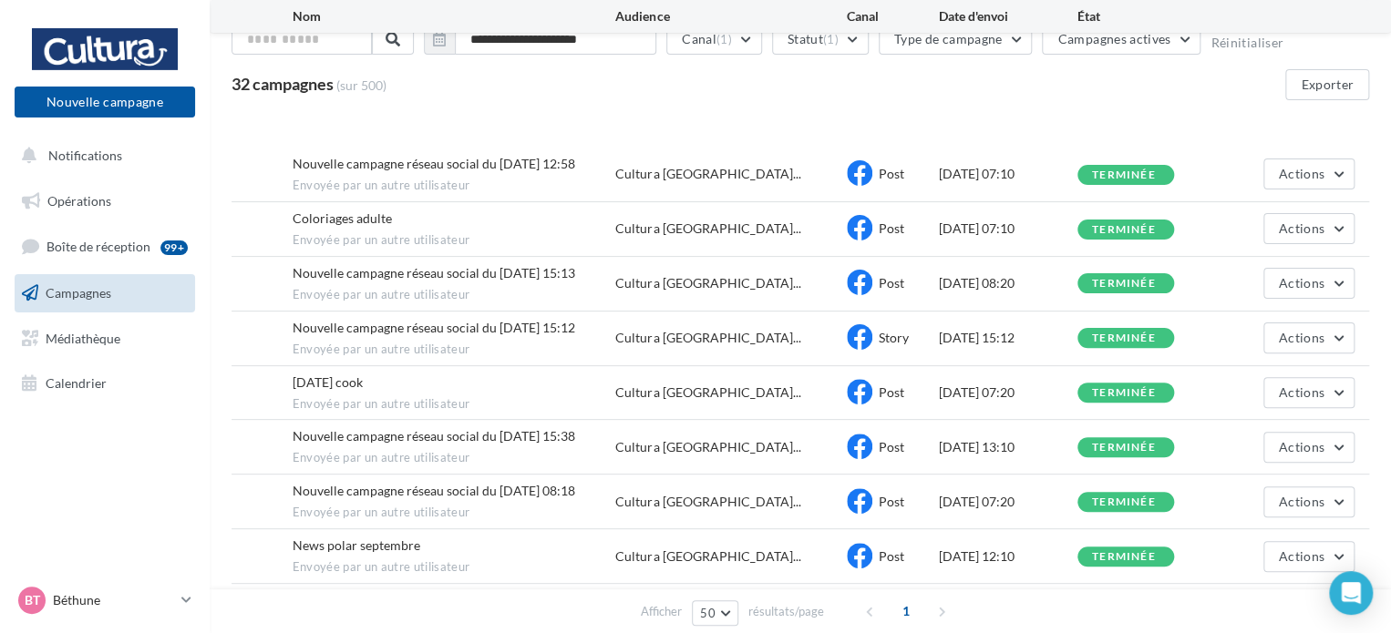
scroll to position [365, 0]
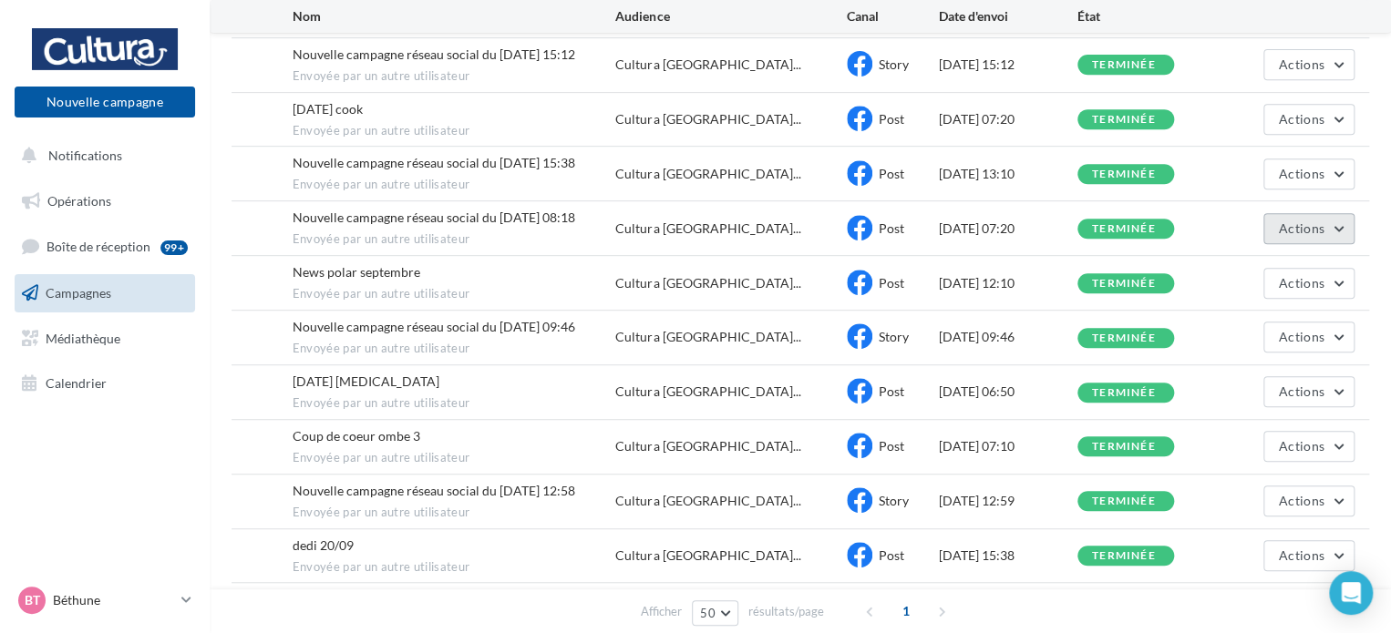
click at [1314, 234] on button "Actions" at bounding box center [1308, 228] width 91 height 31
click at [1276, 273] on button "Voir les résultats" at bounding box center [1263, 271] width 182 height 47
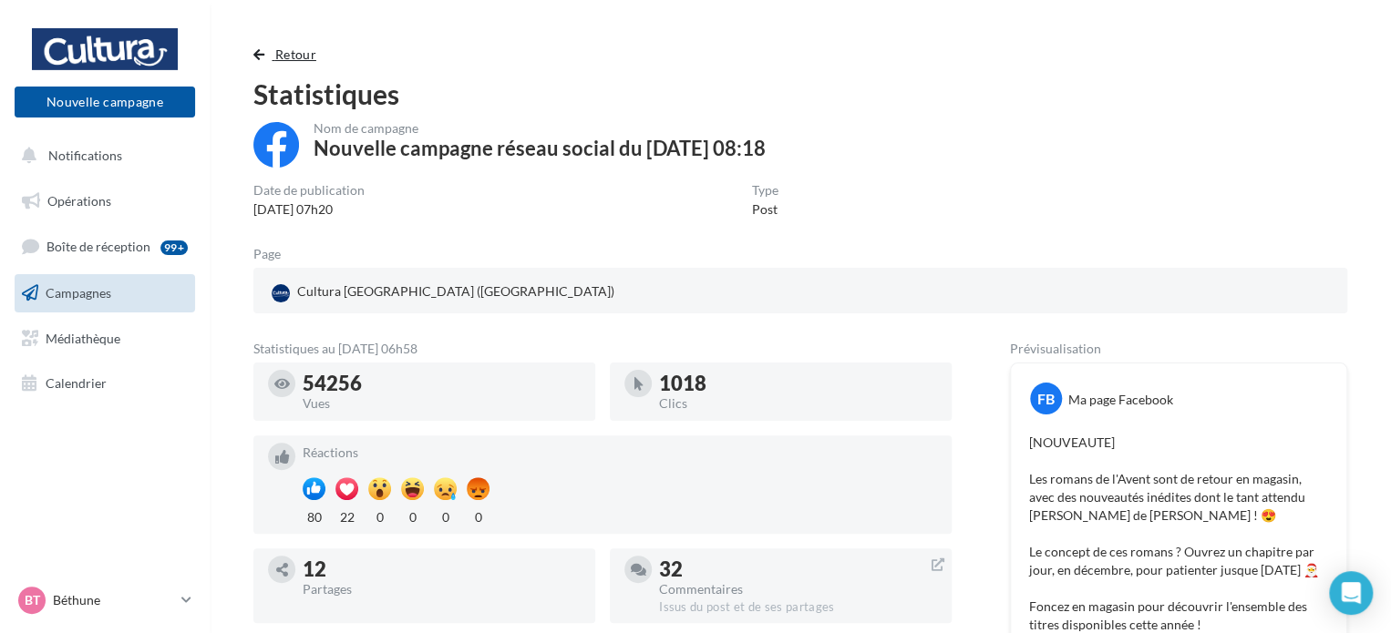
click at [253, 52] on span "button" at bounding box center [258, 54] width 11 height 13
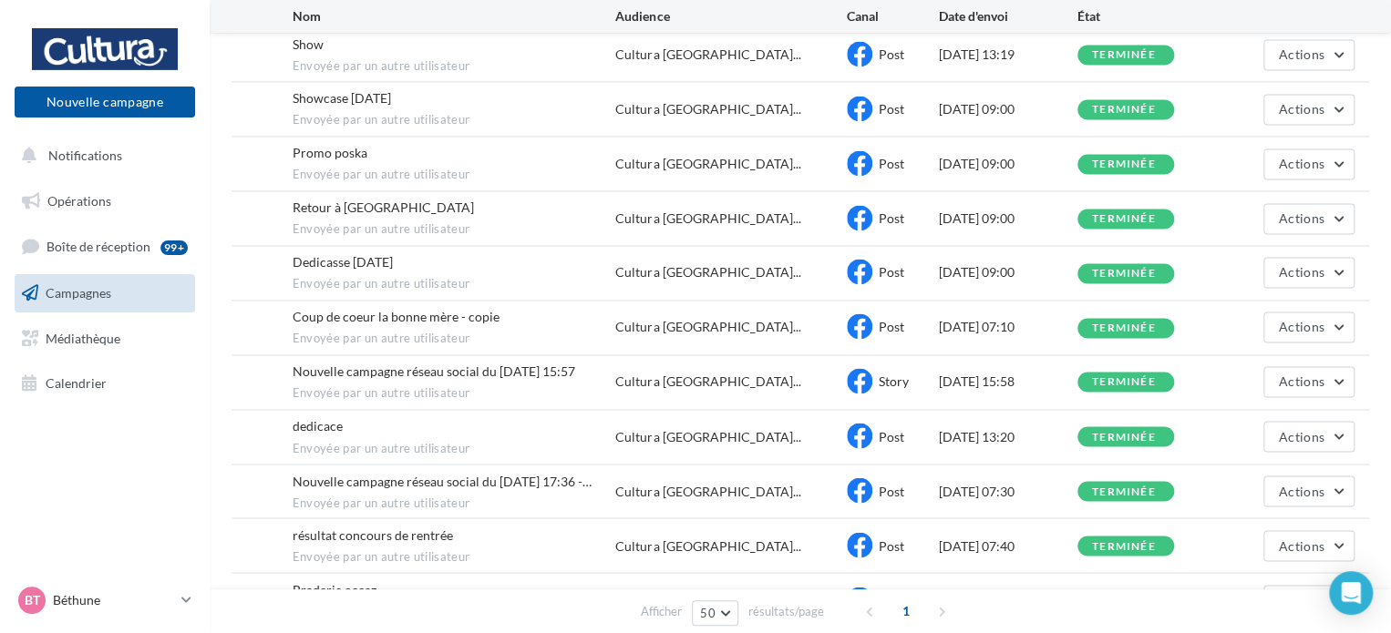
scroll to position [1276, 0]
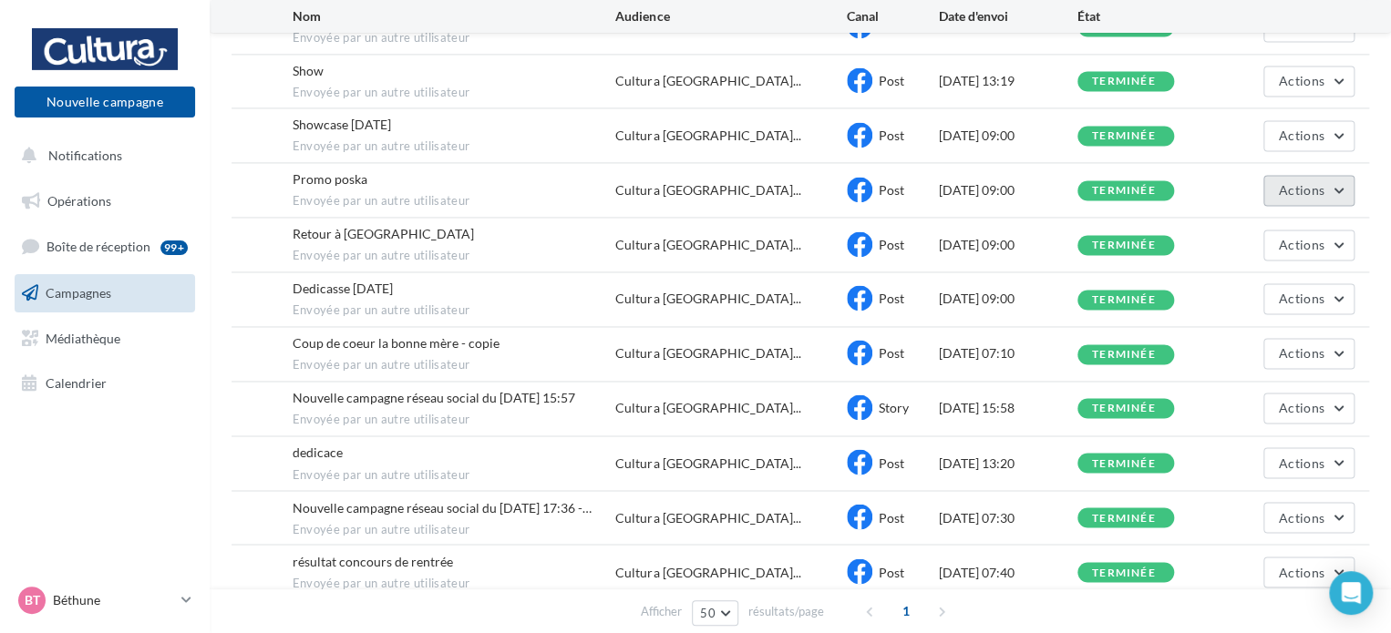
click at [1304, 196] on button "Actions" at bounding box center [1308, 190] width 91 height 31
click at [1295, 210] on button "Voir les résultats" at bounding box center [1263, 233] width 182 height 47
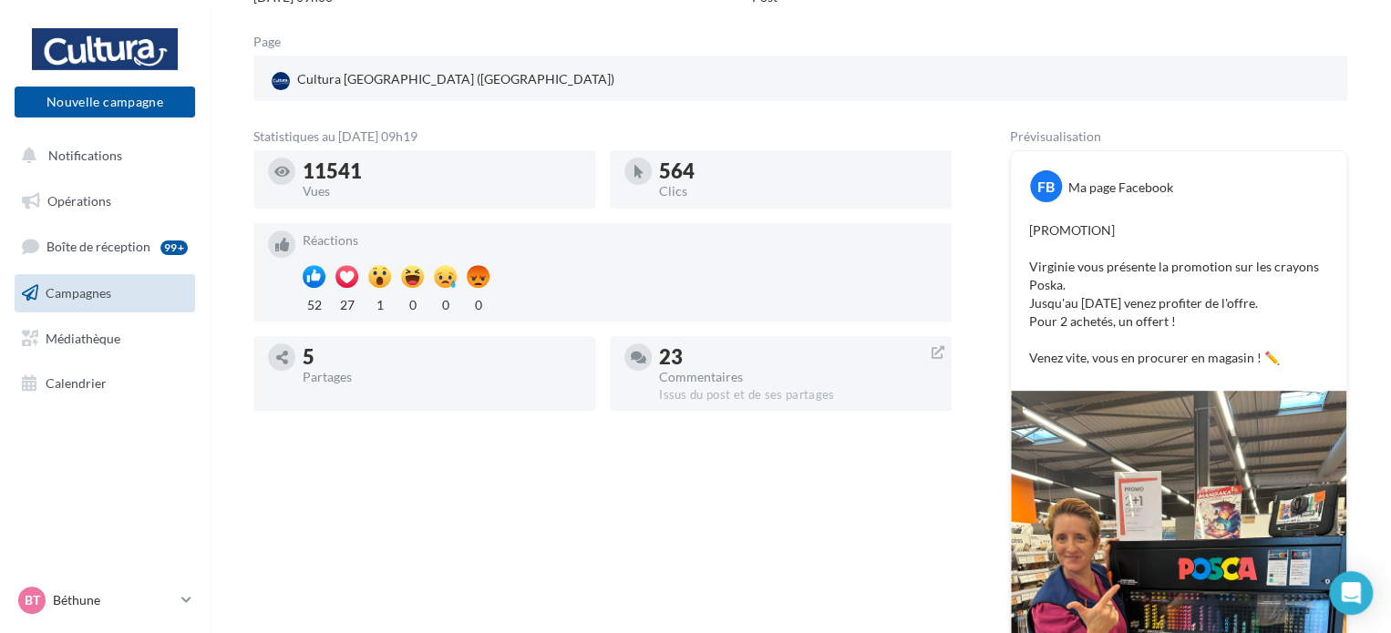
scroll to position [19, 0]
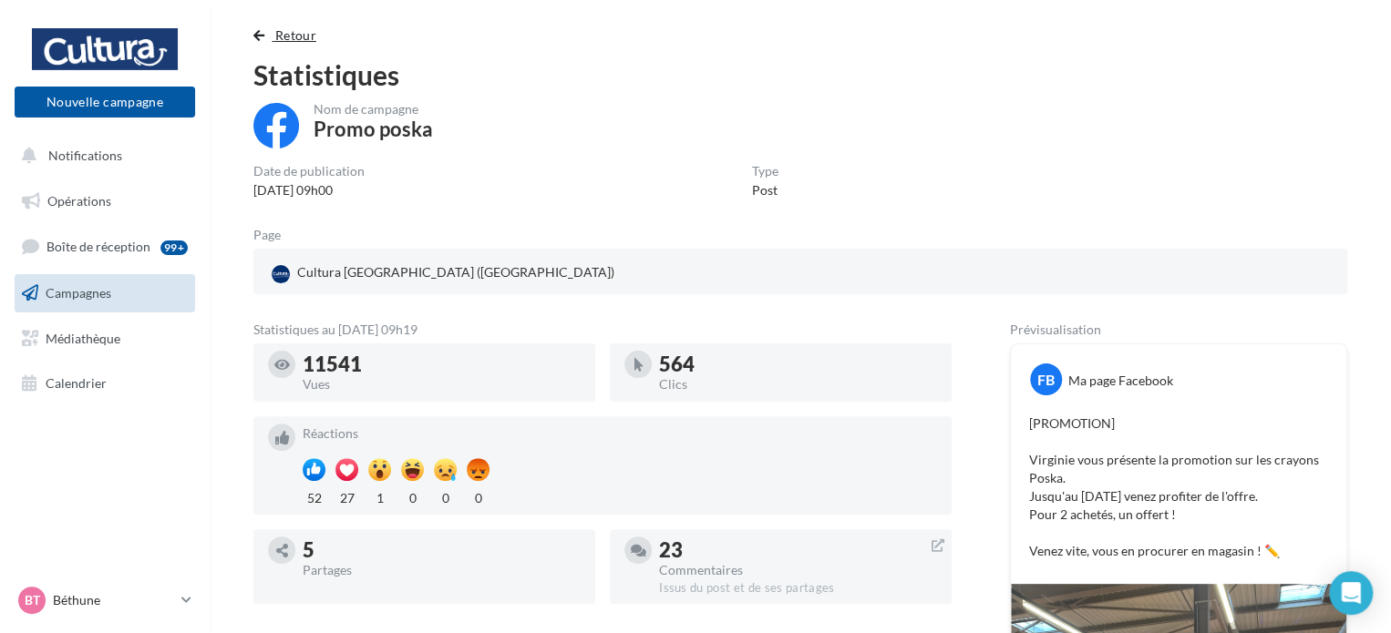
click at [261, 36] on span "button" at bounding box center [258, 35] width 11 height 13
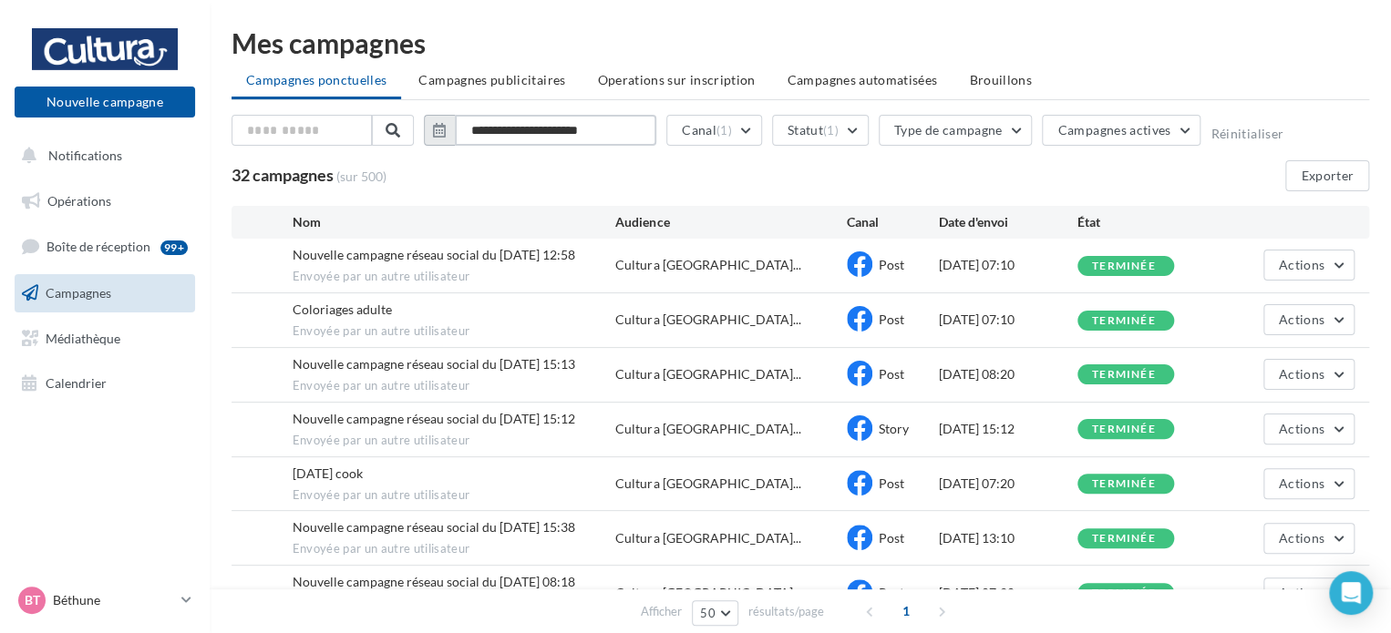
click at [570, 123] on input "**********" at bounding box center [555, 130] width 201 height 31
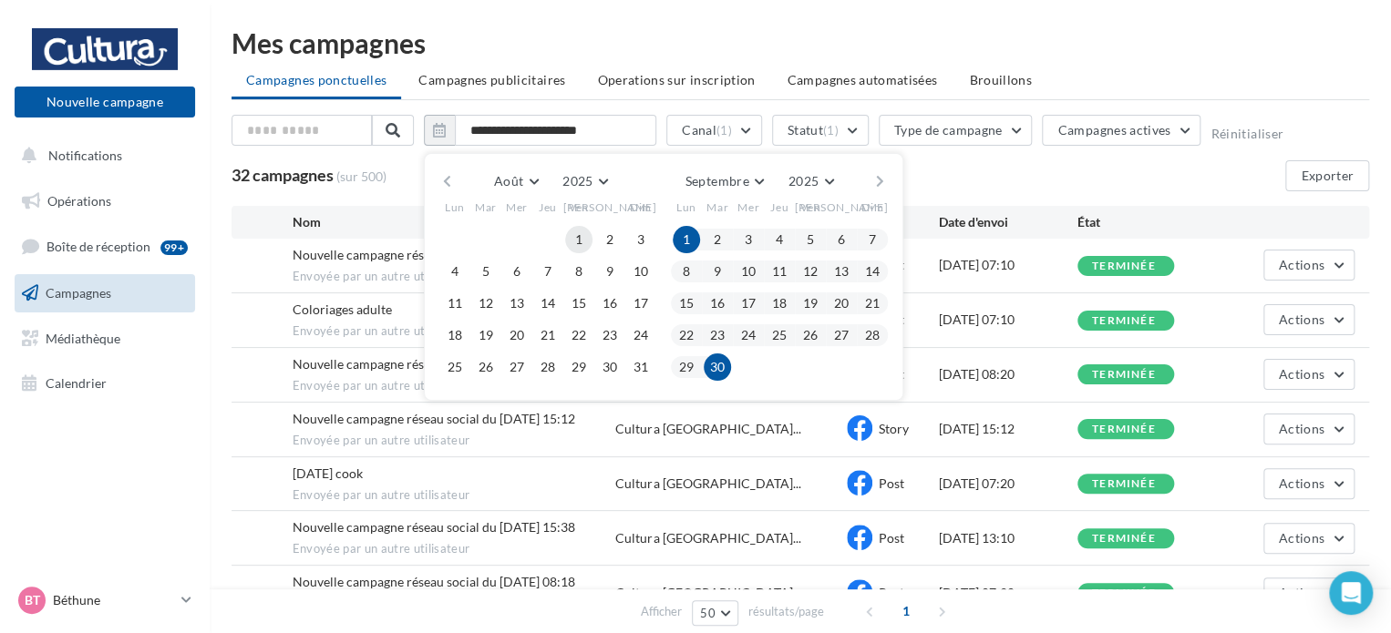
click at [576, 238] on button "1" at bounding box center [578, 239] width 27 height 27
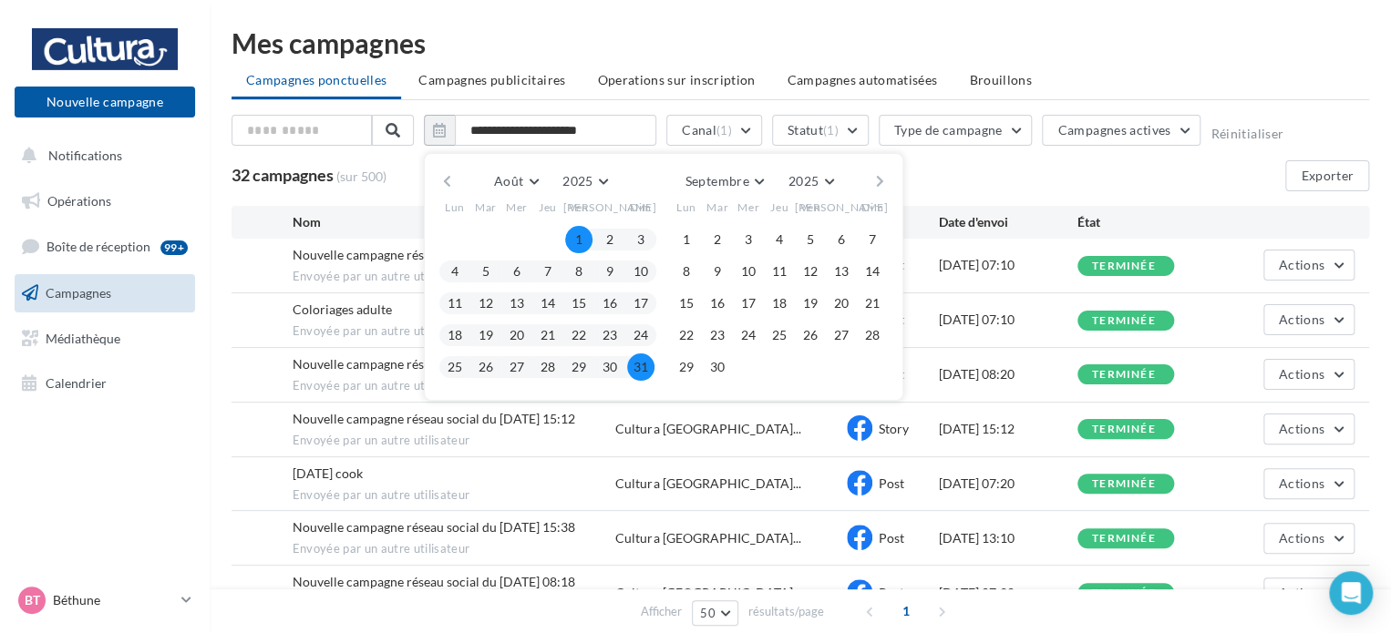
click at [646, 367] on button "31" at bounding box center [640, 367] width 27 height 27
type input "**********"
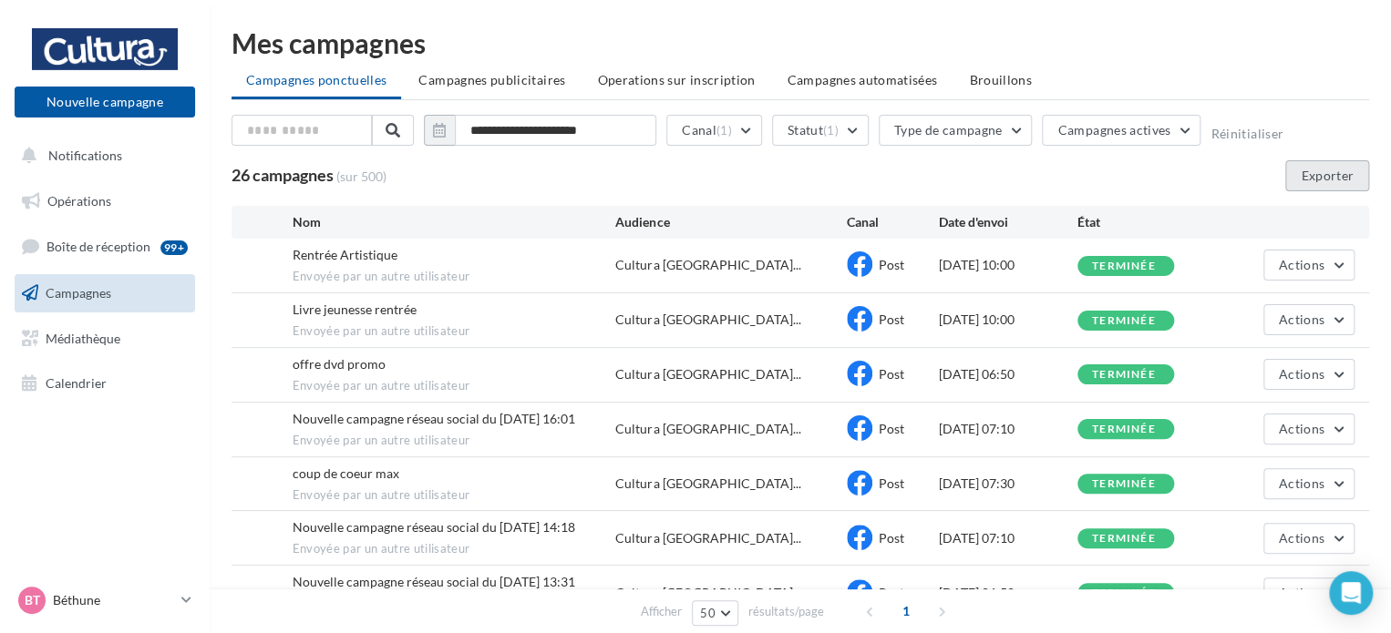
click at [1323, 174] on button "Exporter" at bounding box center [1327, 175] width 84 height 31
drag, startPoint x: 1132, startPoint y: 10, endPoint x: 1225, endPoint y: 54, distance: 102.7
click at [1225, 54] on div "Mes campagnes" at bounding box center [799, 42] width 1137 height 27
click at [80, 245] on span "Boîte de réception" at bounding box center [98, 246] width 104 height 15
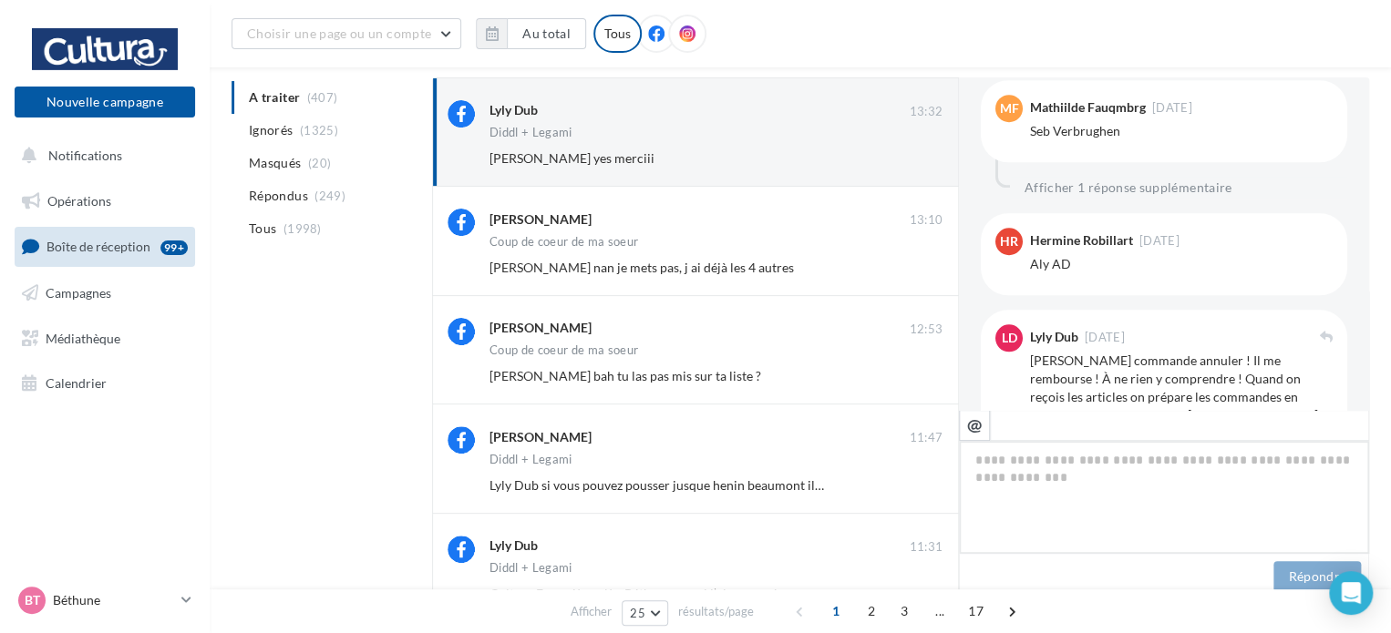
scroll to position [694, 0]
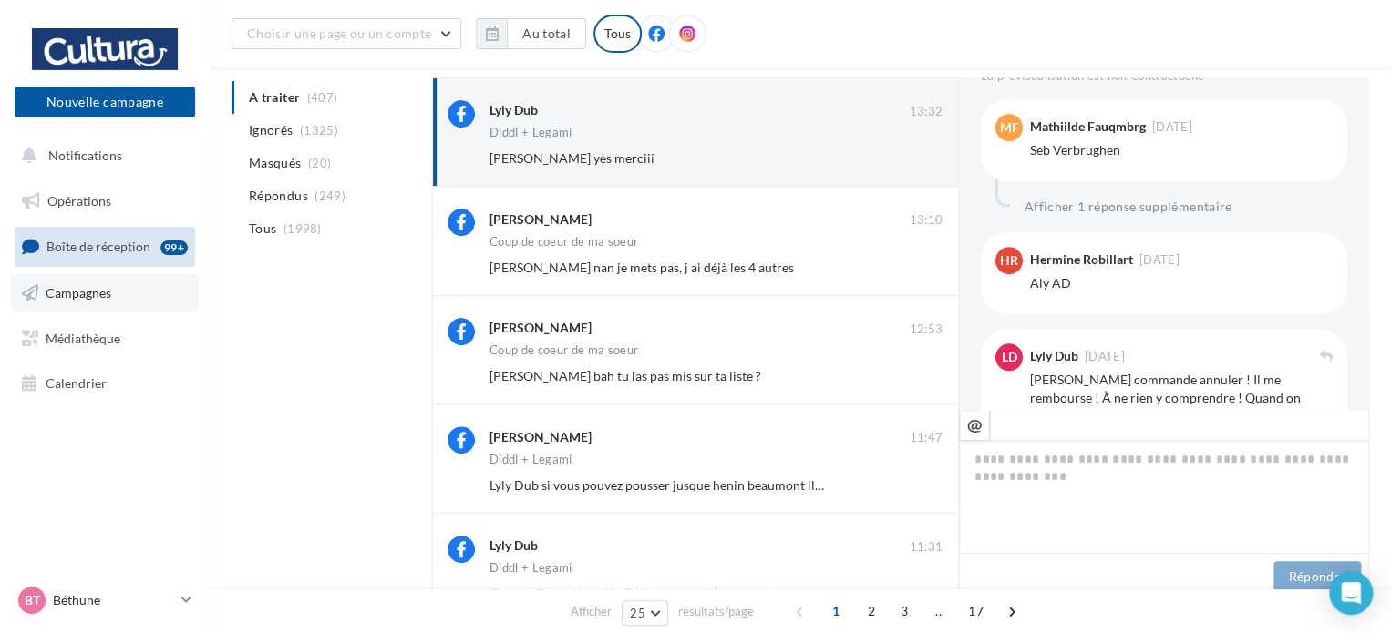
click at [84, 283] on link "Campagnes" at bounding box center [105, 293] width 188 height 38
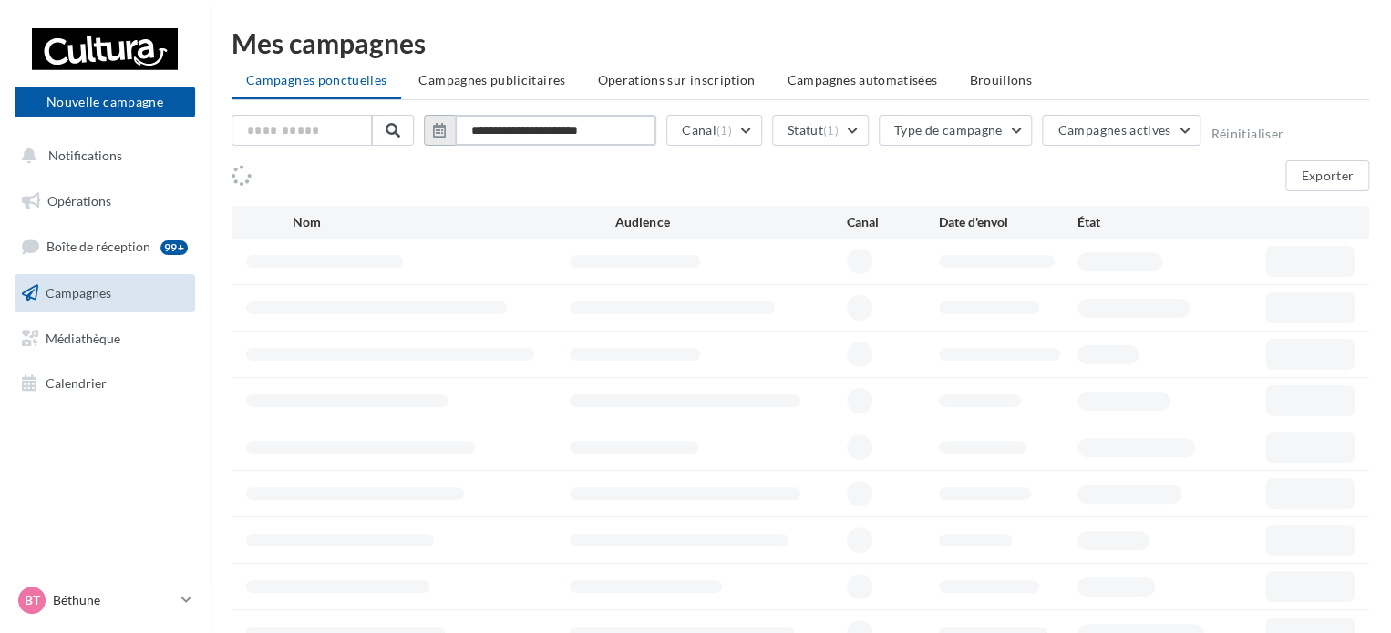
click at [623, 128] on input "**********" at bounding box center [555, 130] width 201 height 31
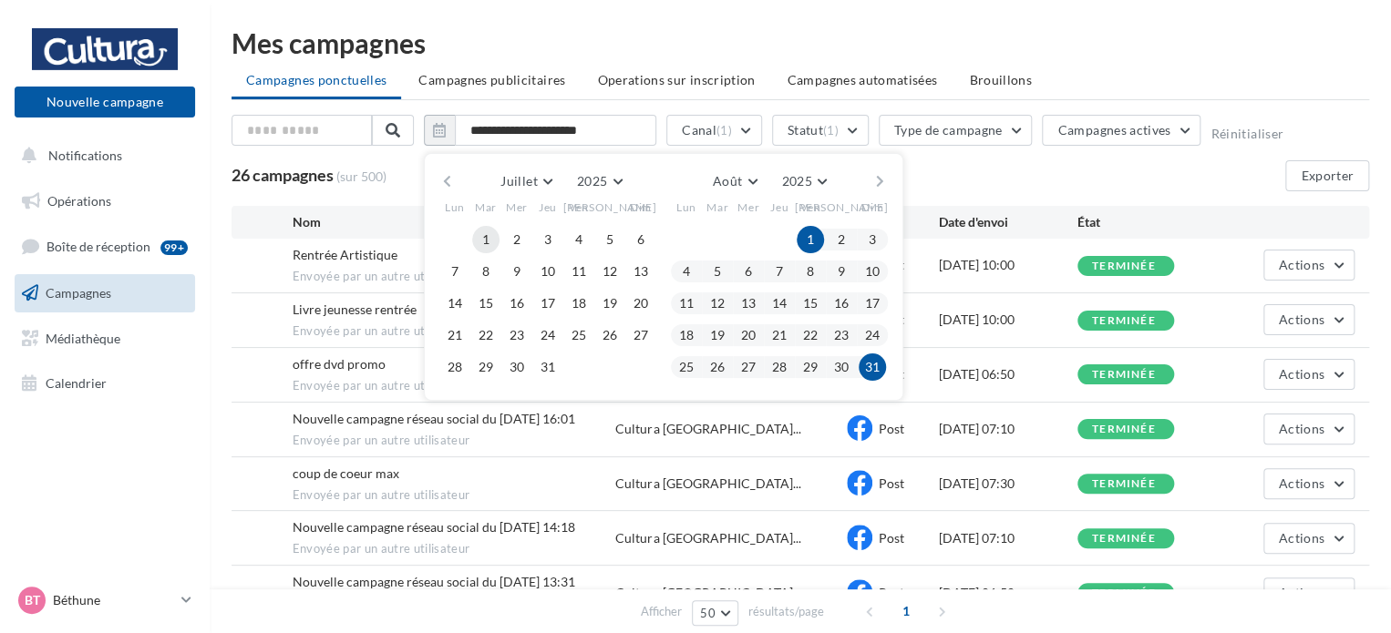
click at [489, 242] on button "1" at bounding box center [485, 239] width 27 height 27
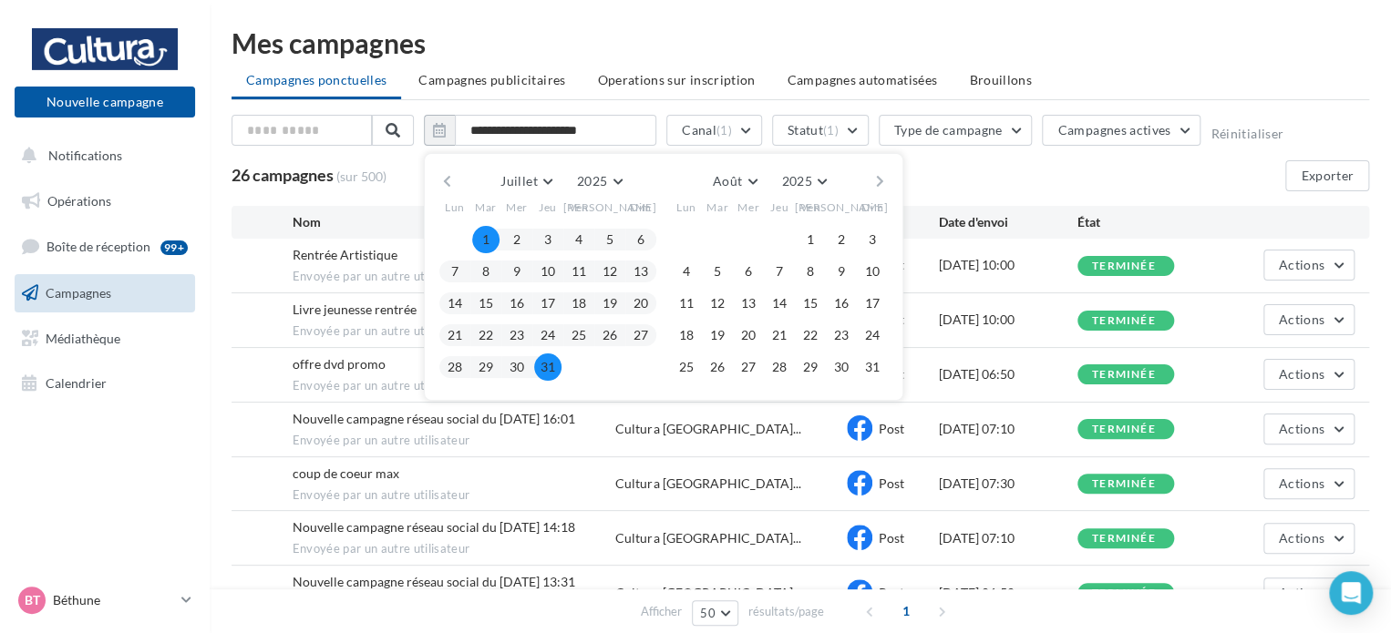
click at [550, 361] on button "31" at bounding box center [547, 367] width 27 height 27
type input "**********"
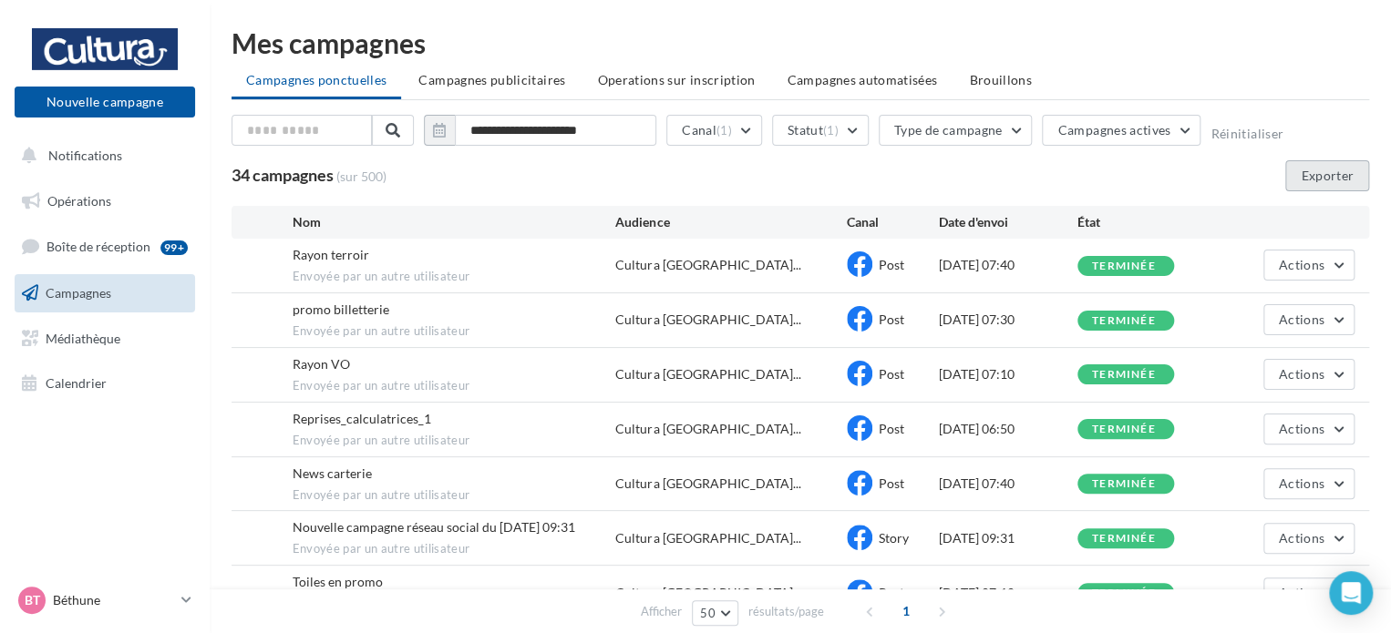
click at [1301, 170] on button "Exporter" at bounding box center [1327, 175] width 84 height 31
click at [584, 132] on input "**********" at bounding box center [555, 130] width 201 height 31
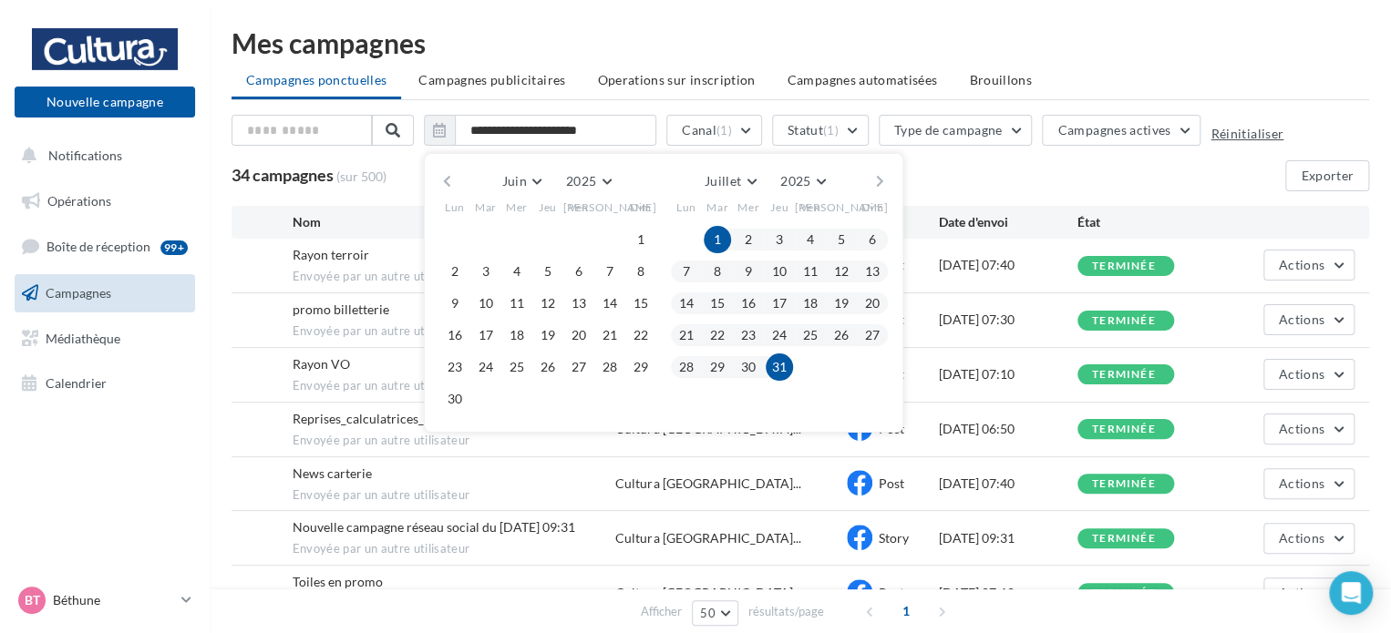
click at [1236, 128] on button "Réinitialiser" at bounding box center [1246, 134] width 73 height 15
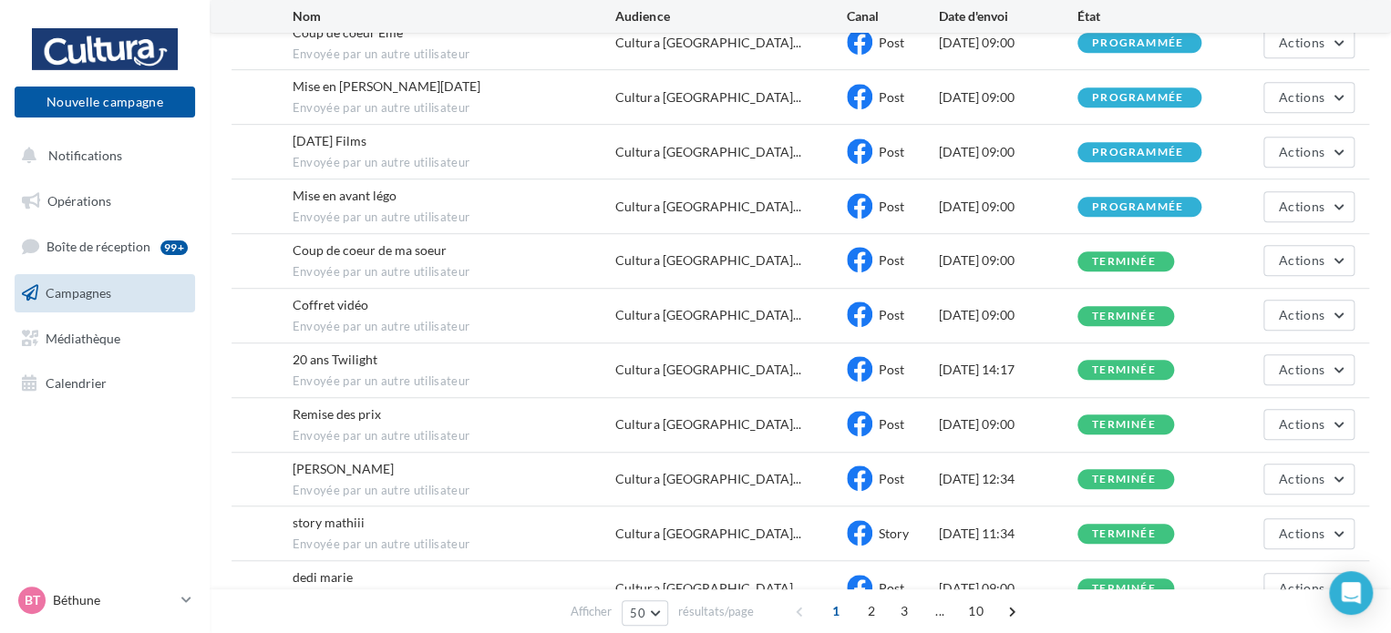
scroll to position [273, 0]
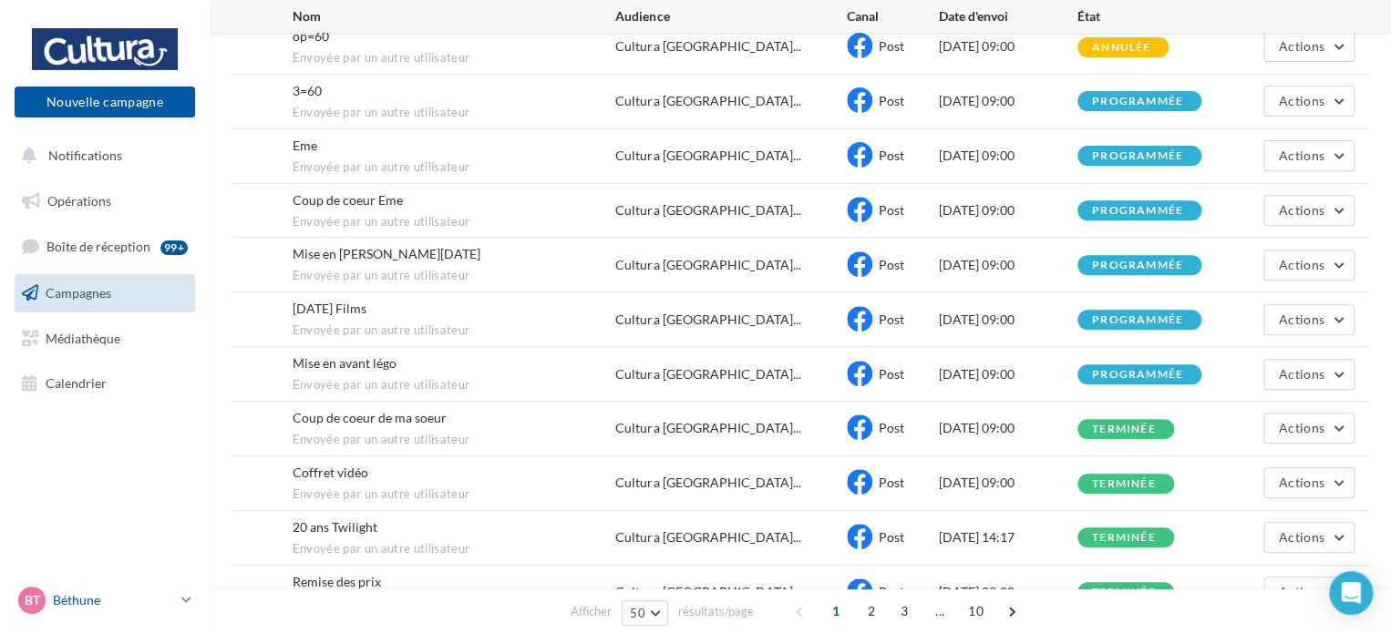
click at [56, 609] on p "Béthune" at bounding box center [113, 600] width 121 height 18
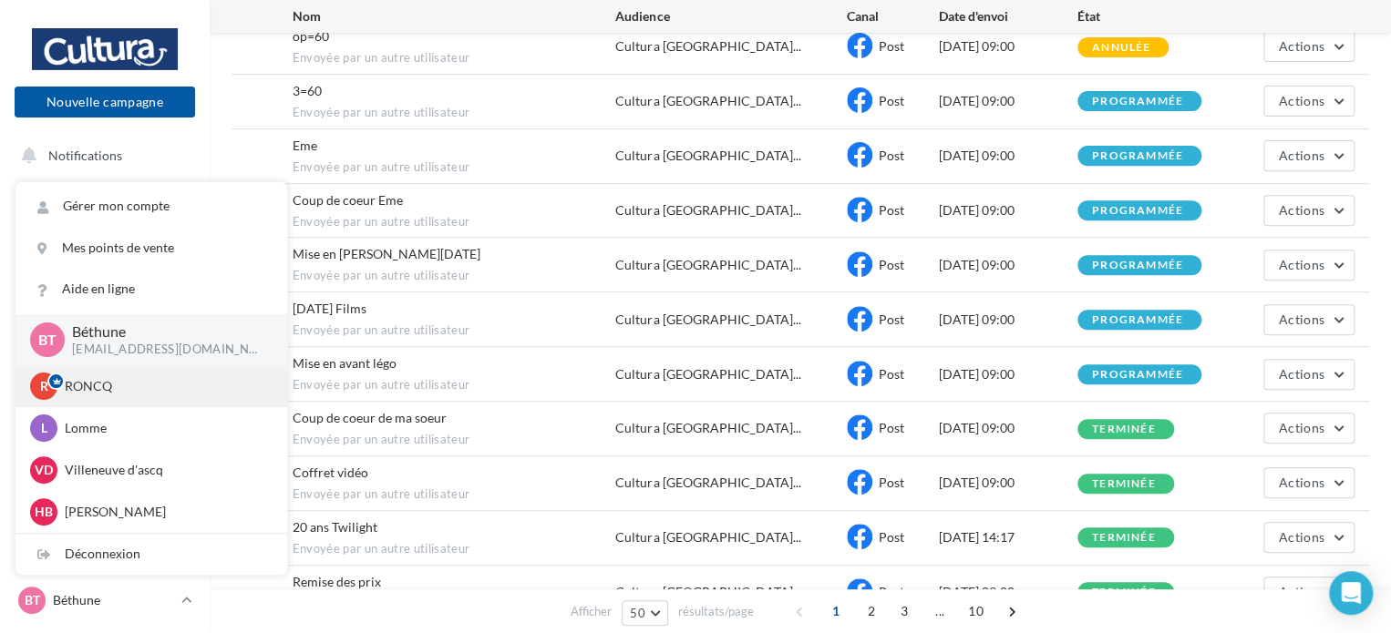
click at [90, 397] on div "R RONCQ 00u8r3khvdbiq4npg417" at bounding box center [151, 386] width 242 height 27
